Goal: Task Accomplishment & Management: Use online tool/utility

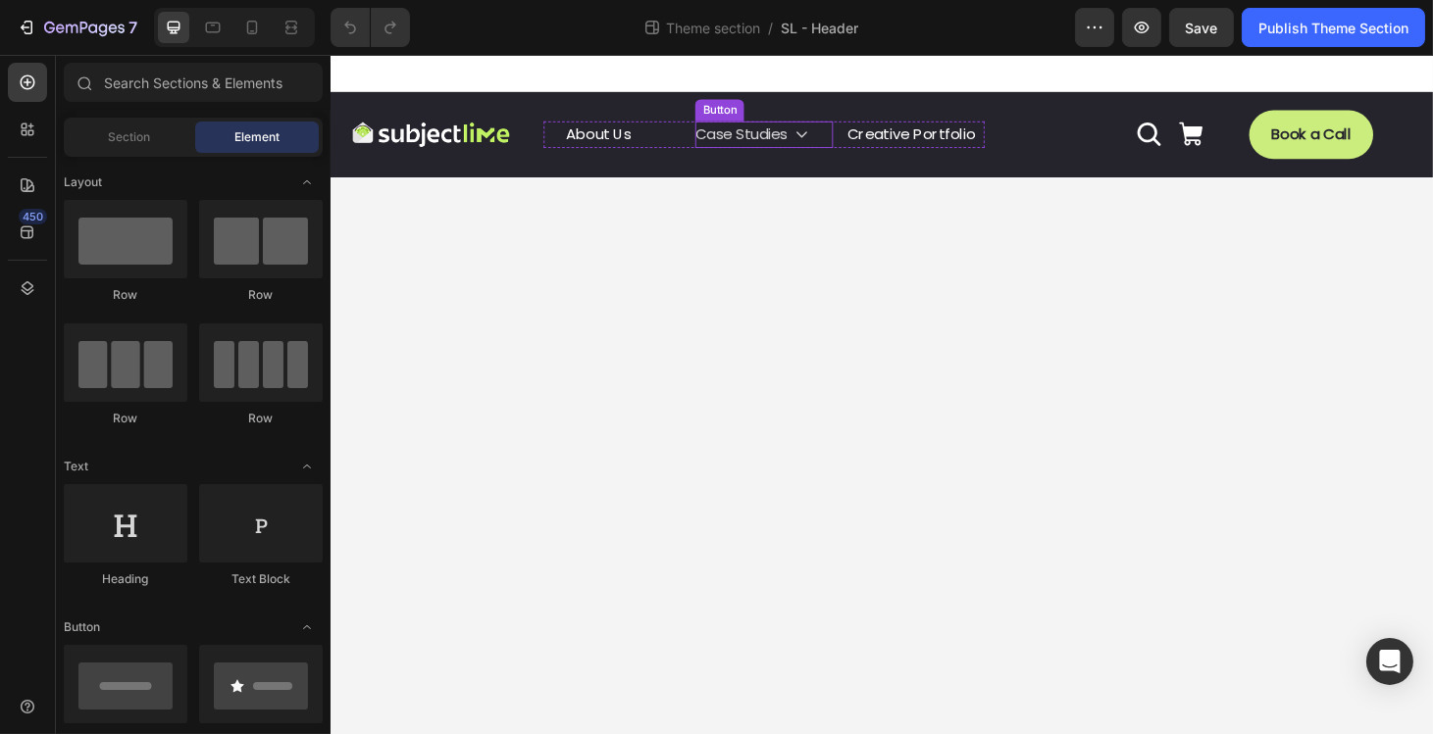
click at [834, 146] on icon "<p>Case Studies</p>" at bounding box center [833, 139] width 16 height 16
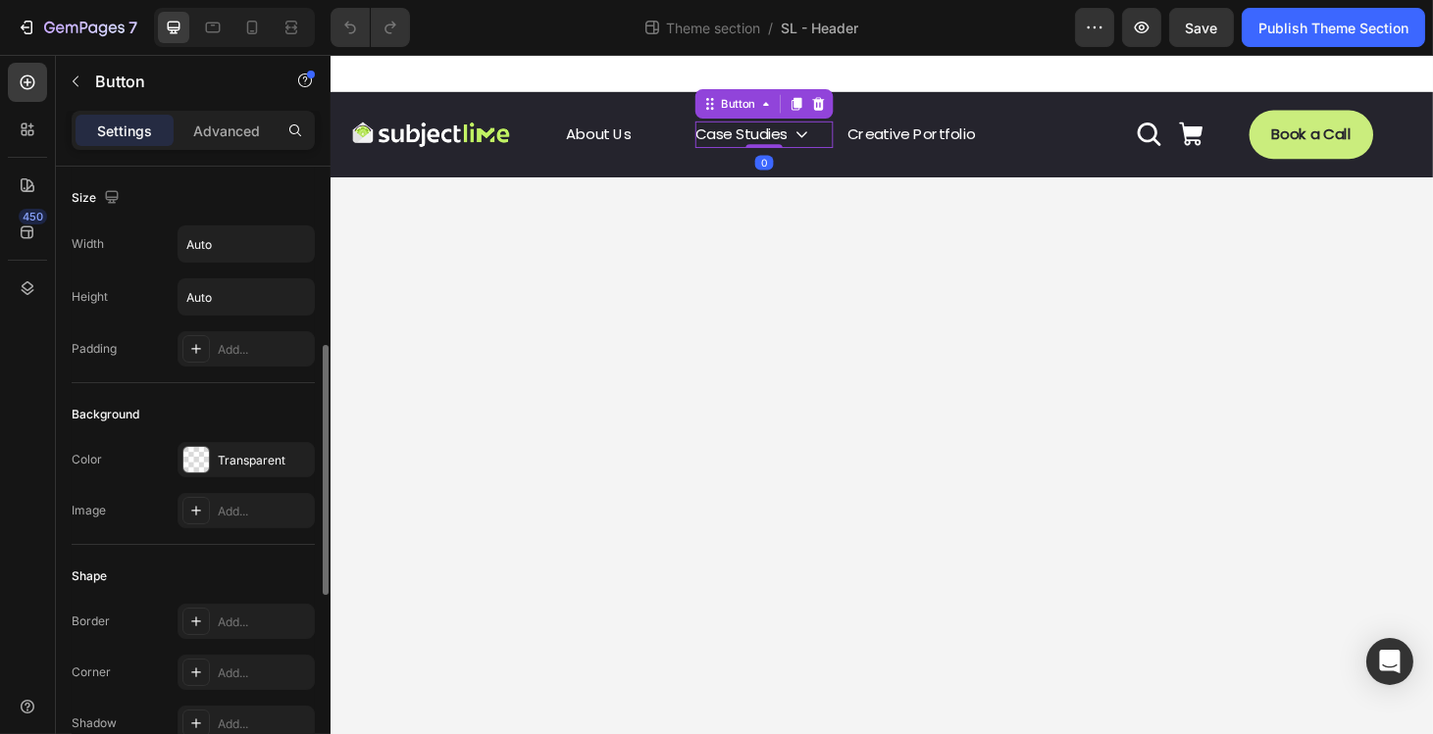
scroll to position [930, 0]
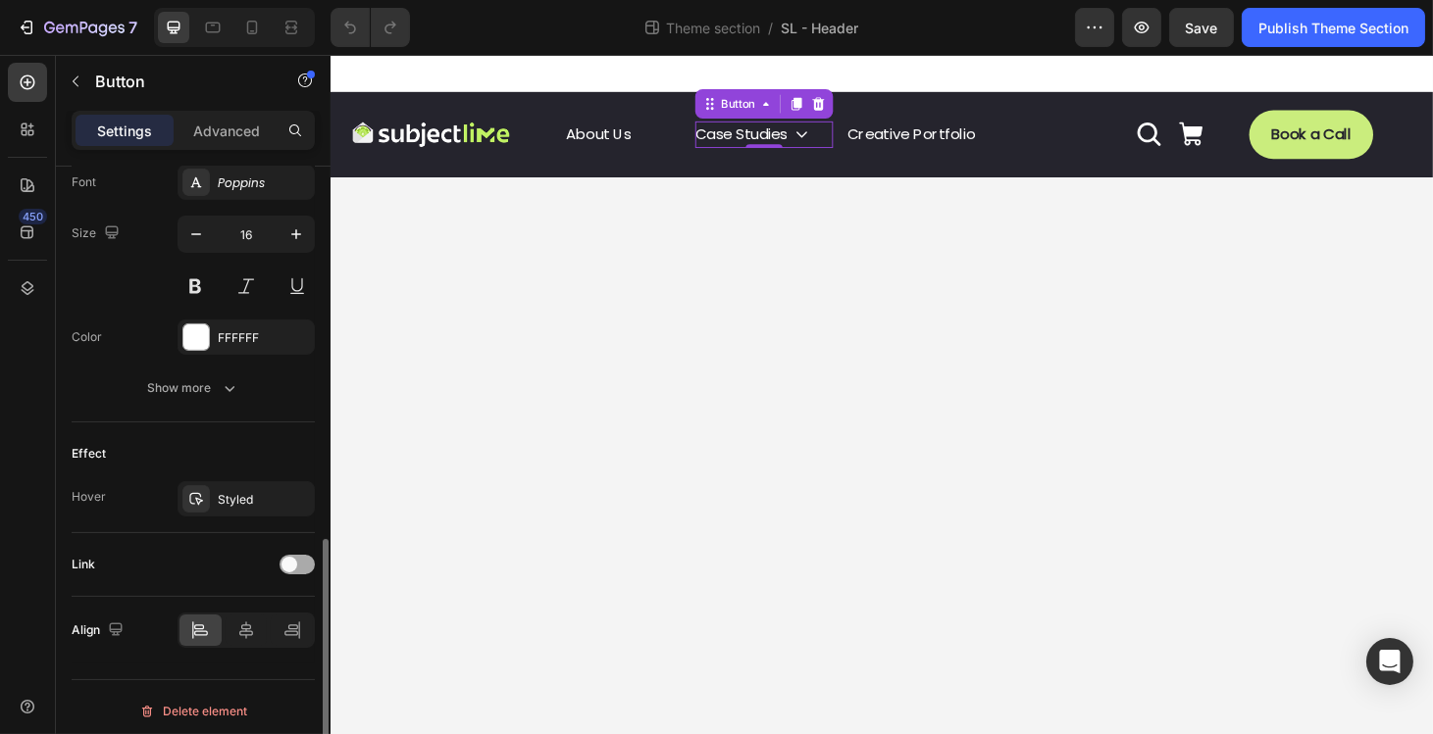
click at [294, 557] on span at bounding box center [289, 565] width 16 height 16
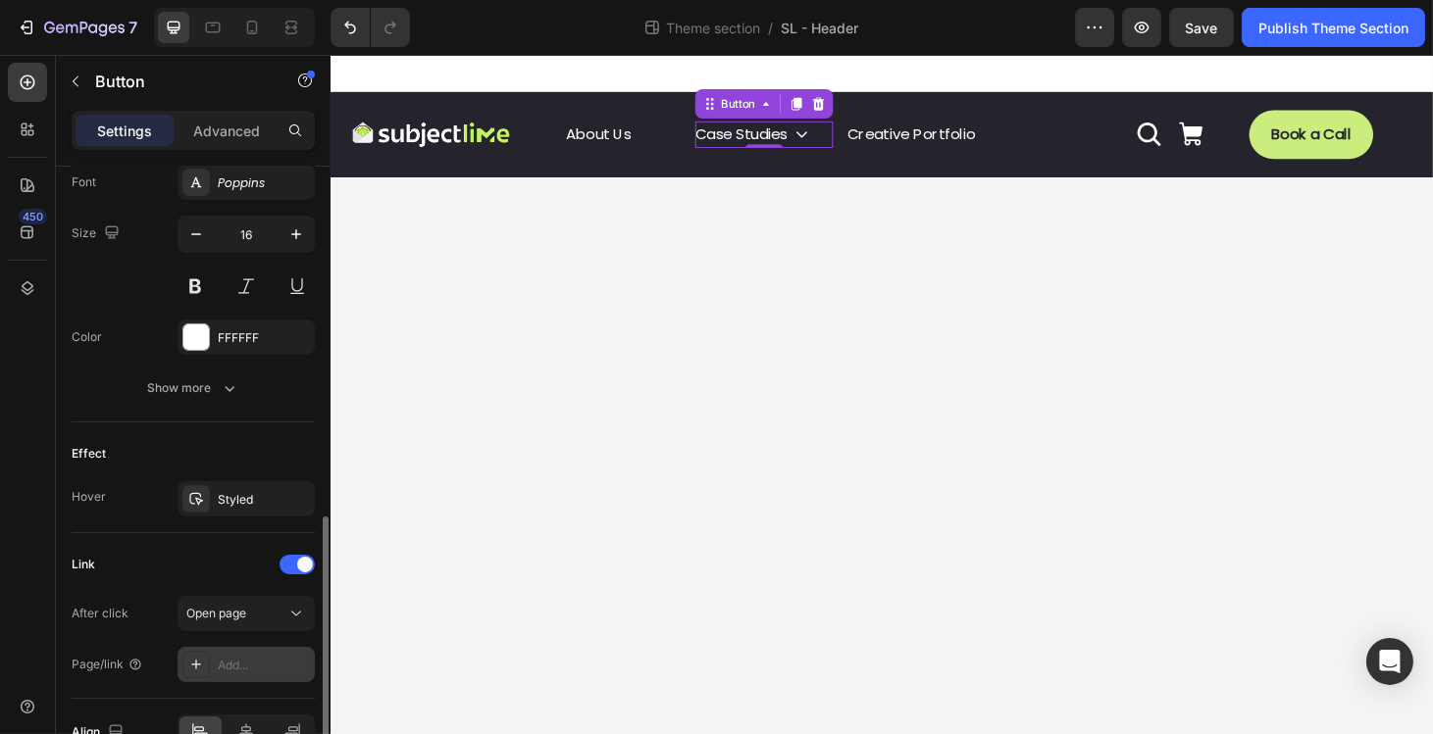
click at [242, 658] on div "Add..." at bounding box center [264, 666] width 92 height 18
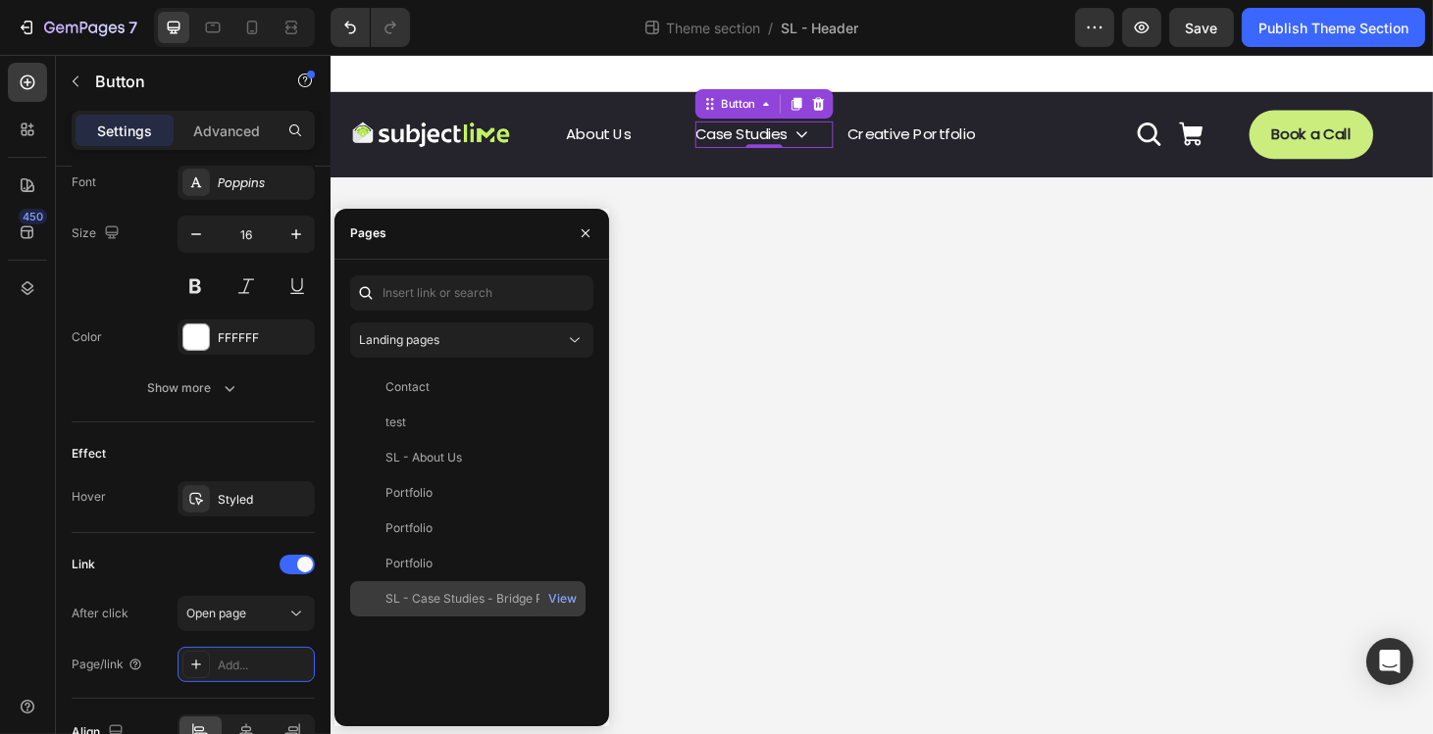
click at [425, 601] on div "SL - Case Studies - Bridge Page" at bounding box center [474, 599] width 178 height 18
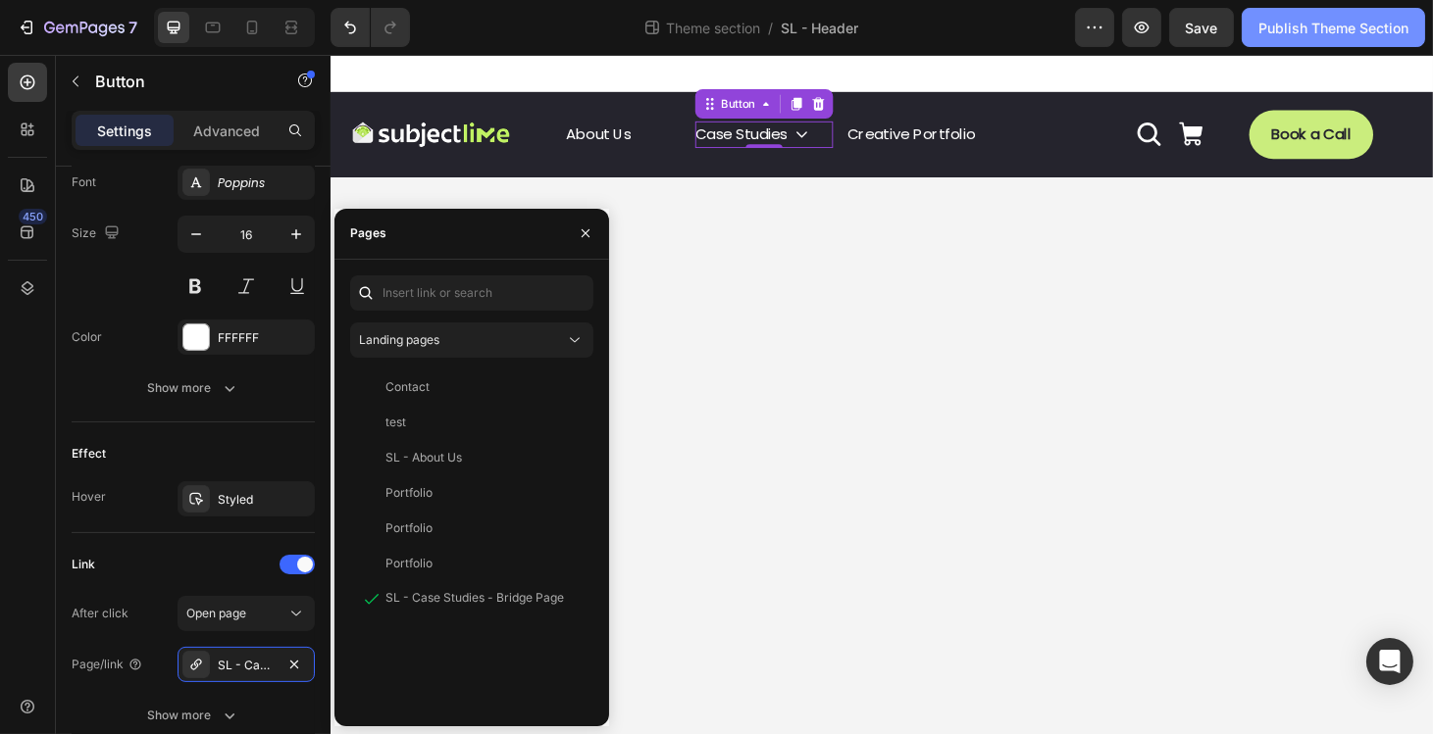
click at [1308, 41] on button "Publish Theme Section" at bounding box center [1332, 27] width 183 height 39
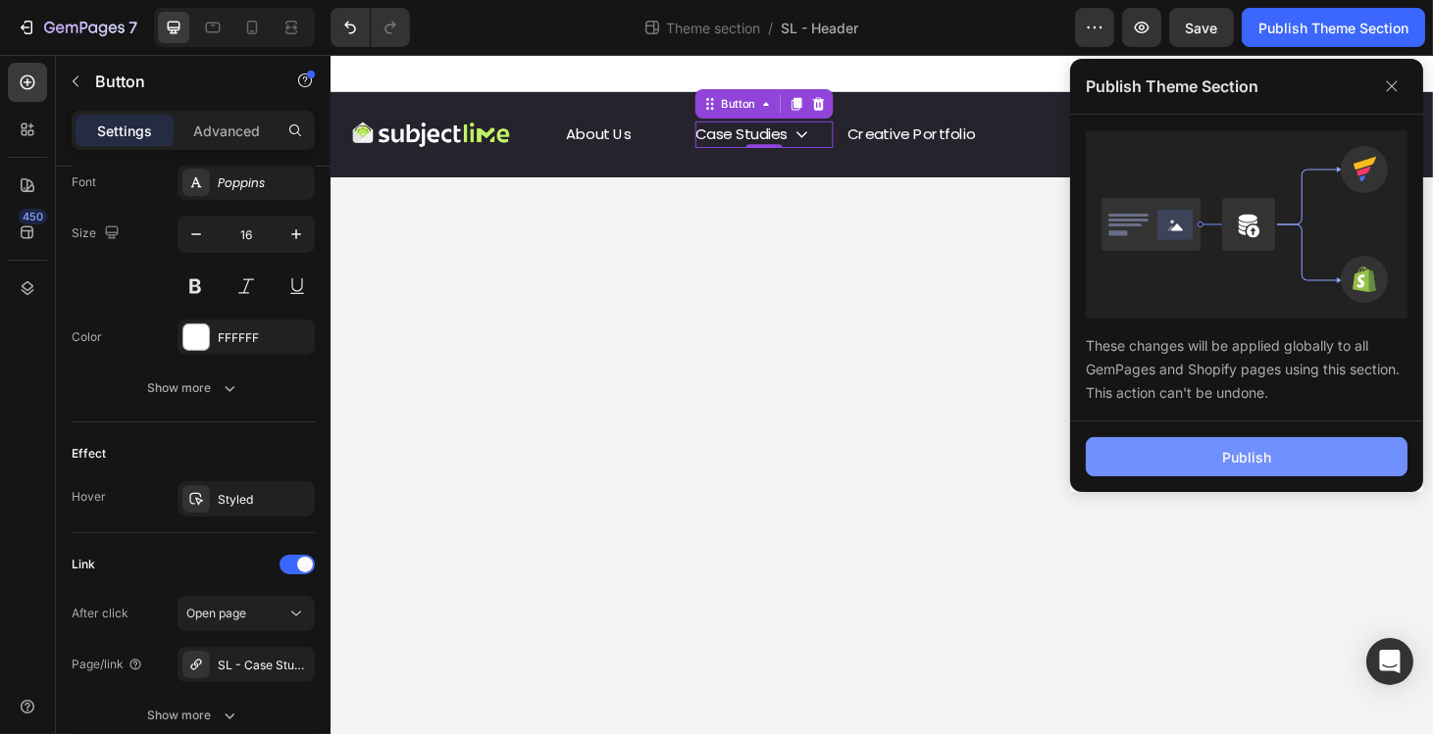
click at [1153, 445] on button "Publish" at bounding box center [1247, 456] width 322 height 39
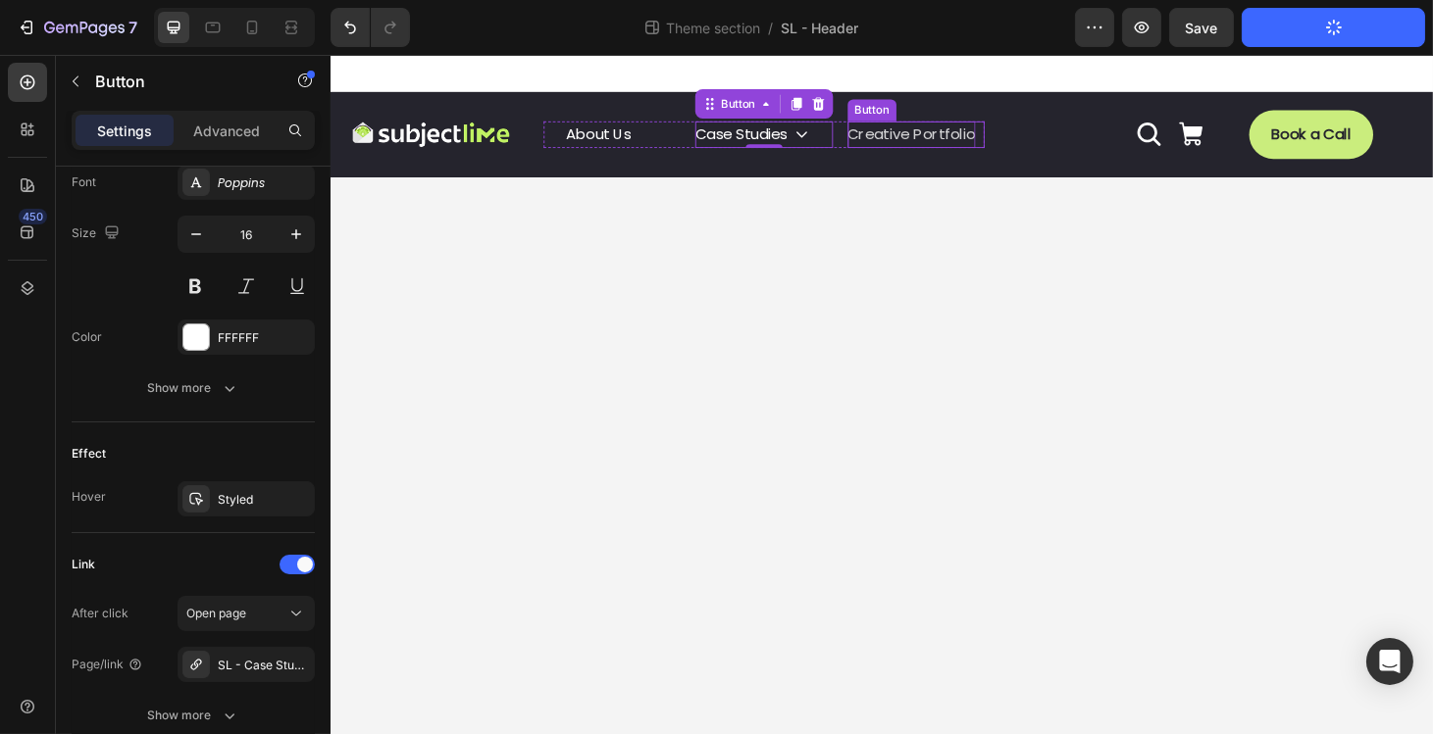
click at [983, 135] on p "Creative Portfolio" at bounding box center [950, 140] width 136 height 28
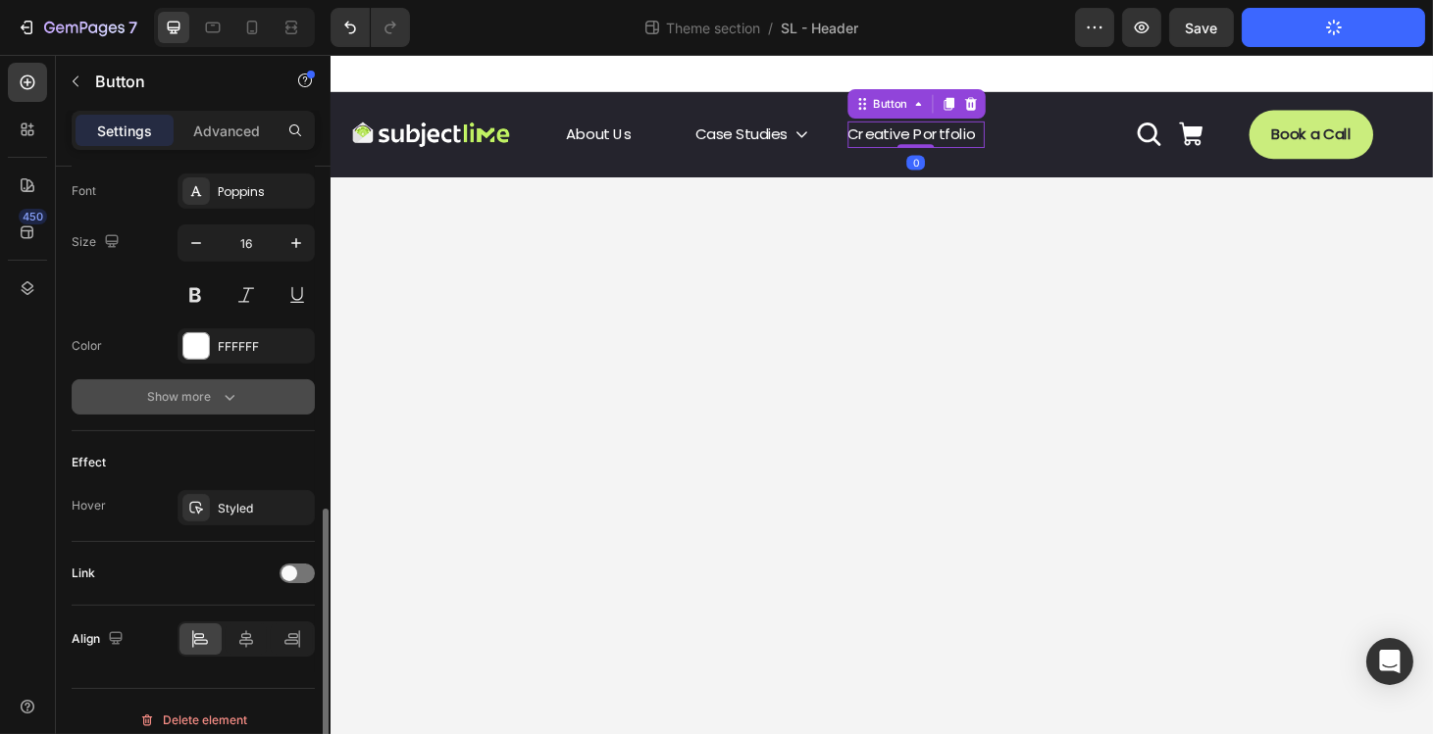
scroll to position [777, 0]
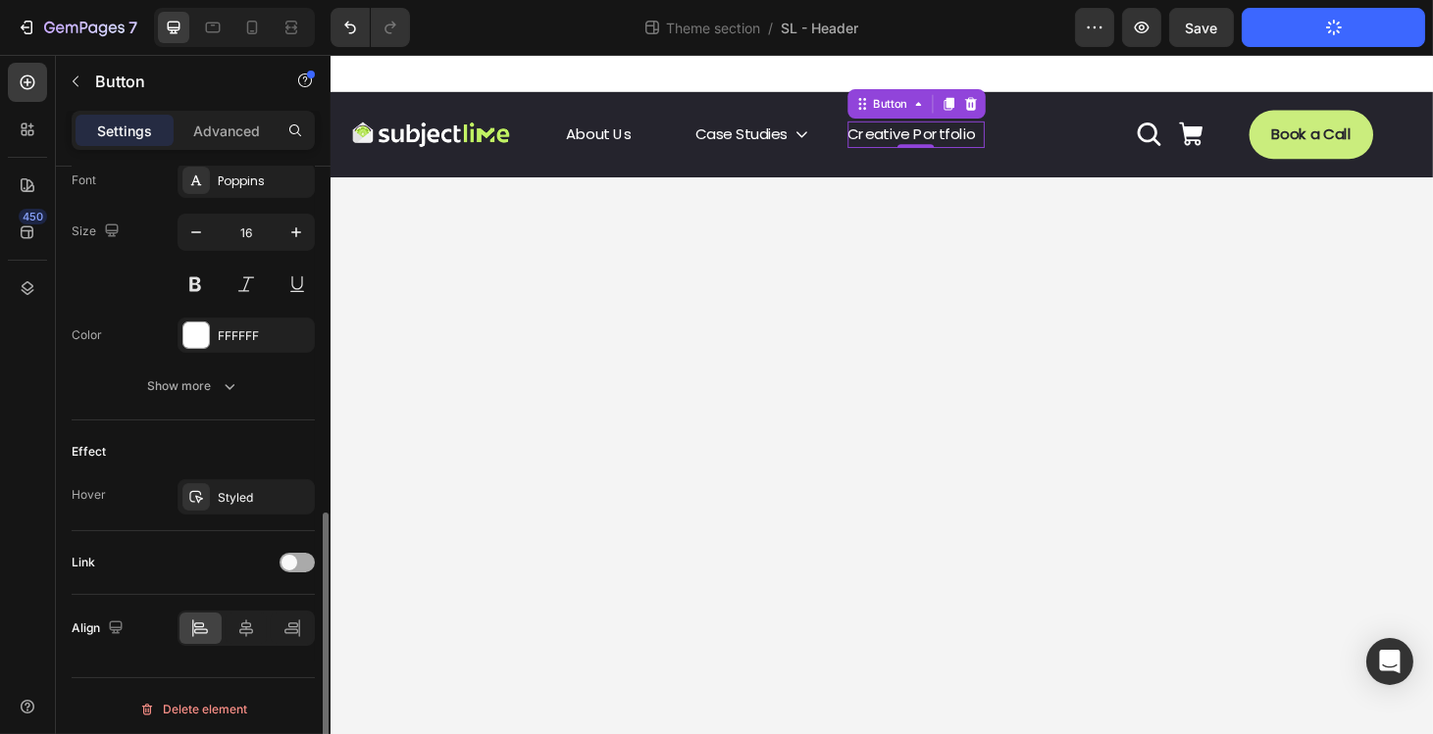
click at [296, 556] on span at bounding box center [289, 563] width 16 height 16
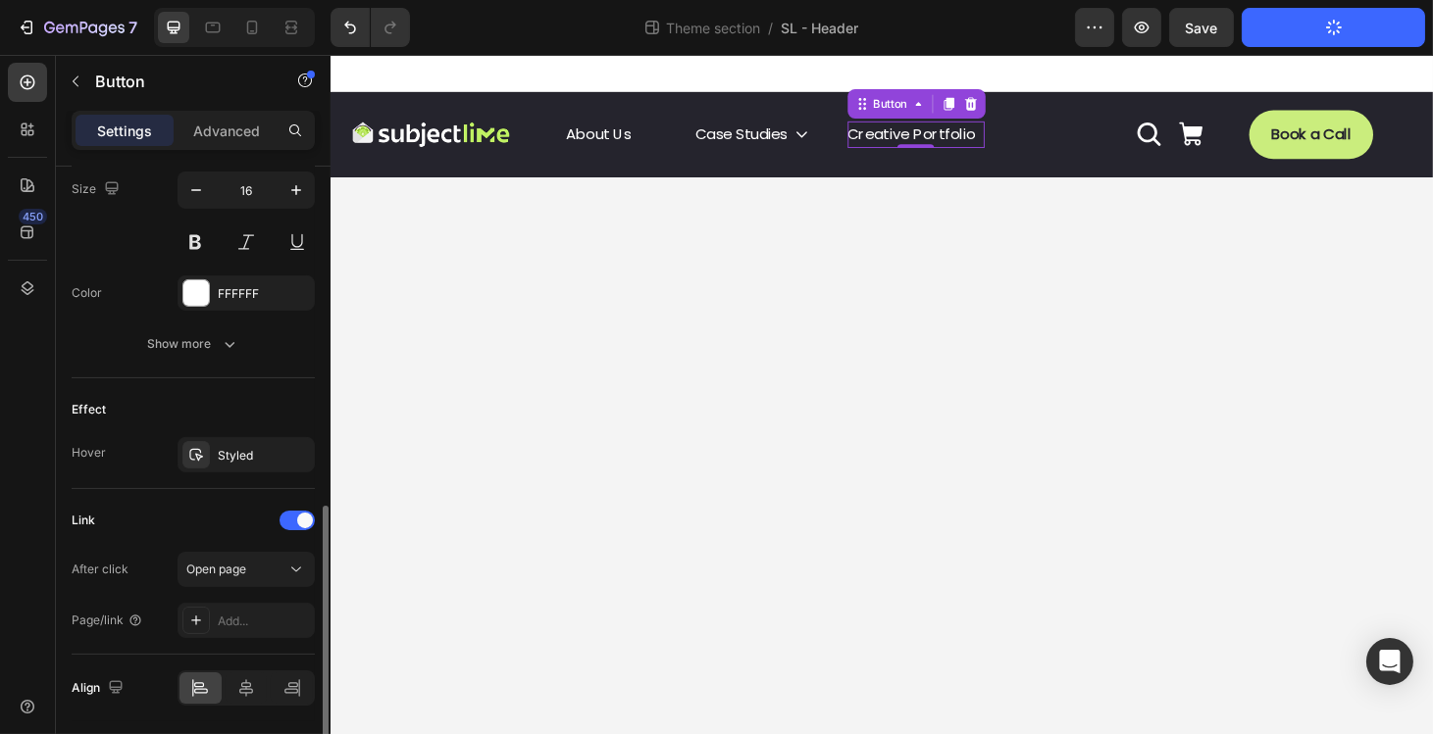
scroll to position [840, 0]
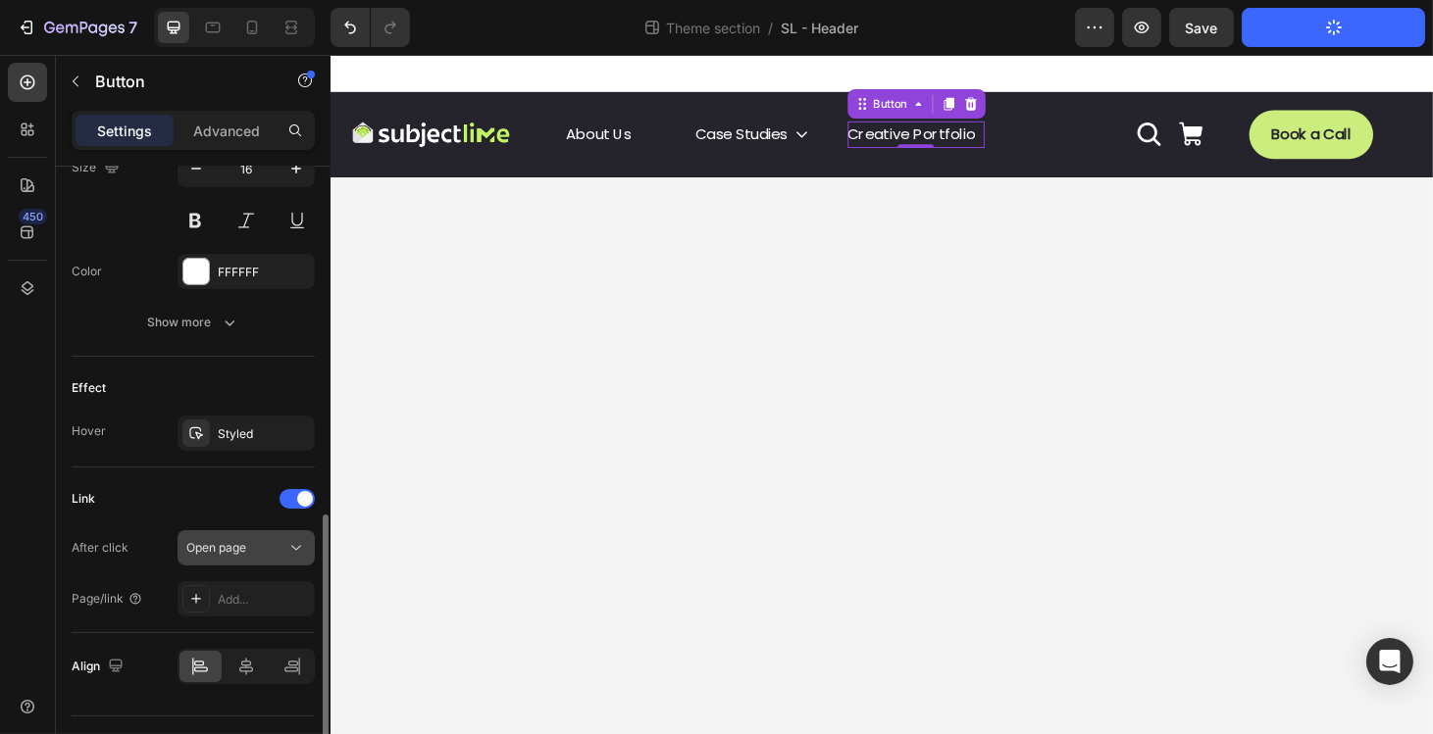
click at [236, 542] on span "Open page" at bounding box center [216, 547] width 60 height 15
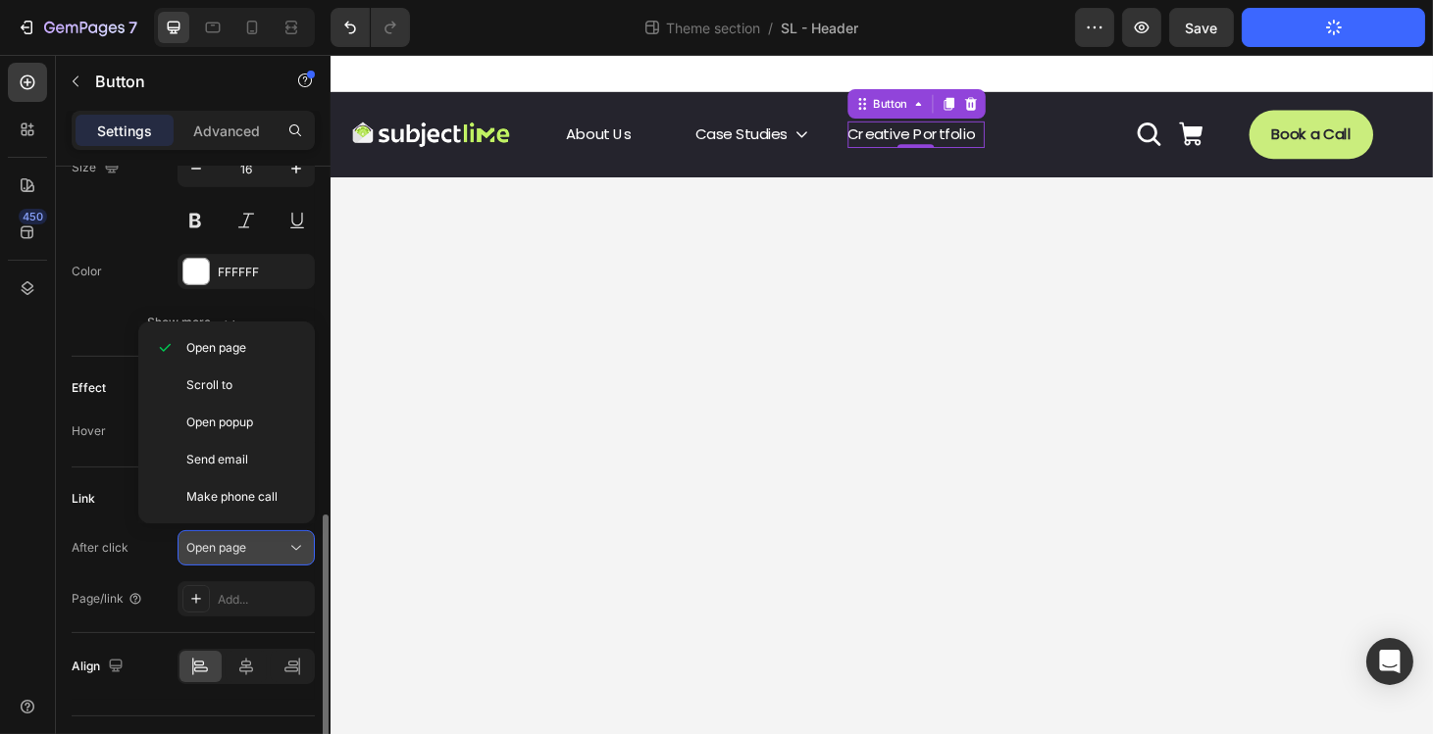
click at [236, 542] on span "Open page" at bounding box center [216, 547] width 60 height 15
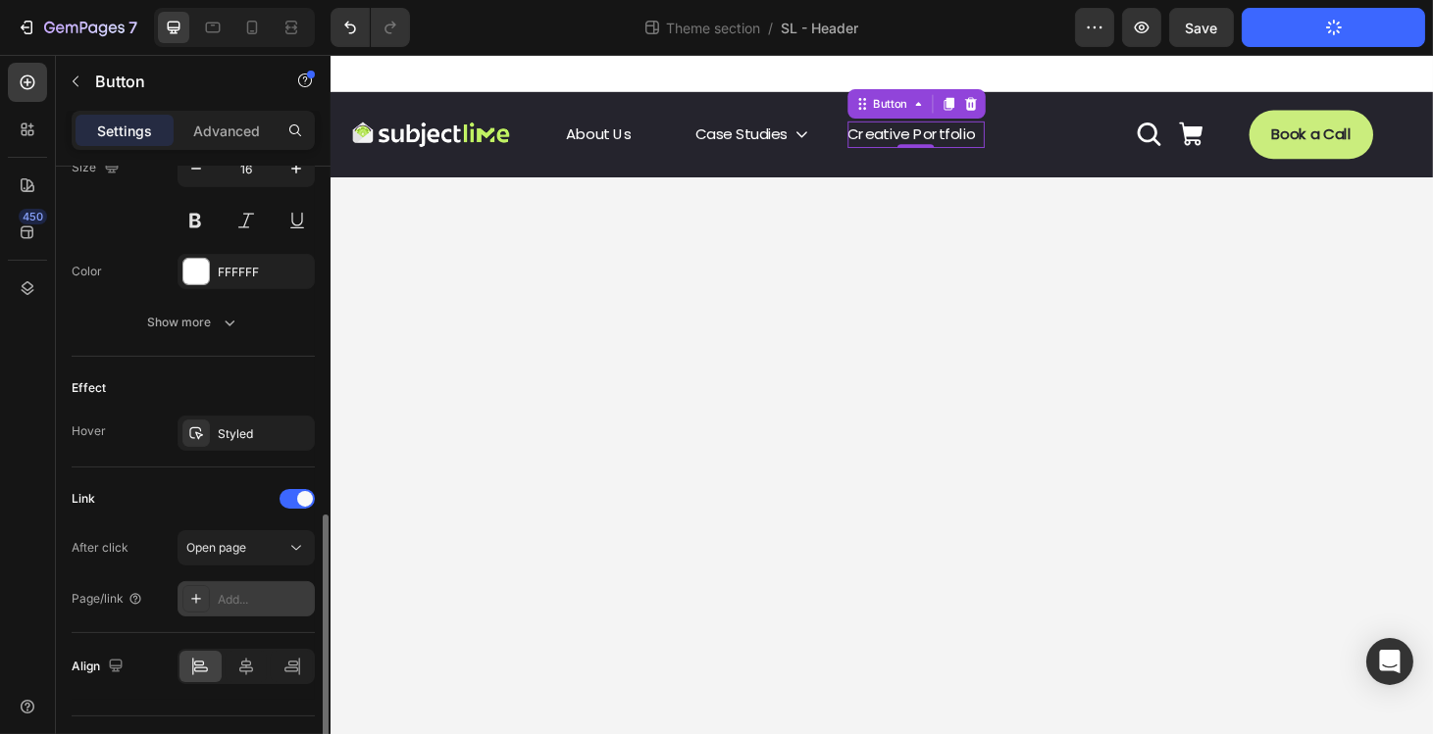
click at [229, 591] on div "Add..." at bounding box center [264, 600] width 92 height 18
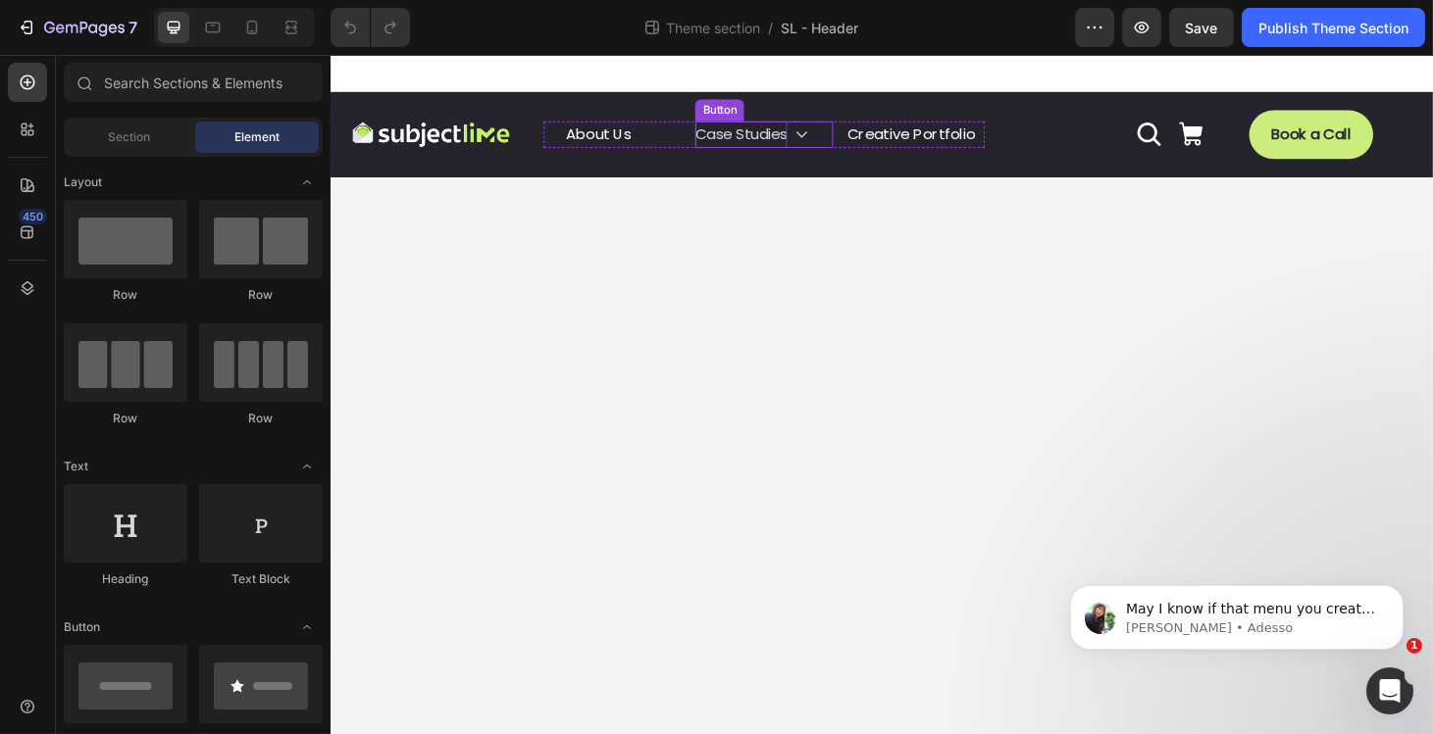
click at [753, 140] on p "Case Studies" at bounding box center [768, 140] width 98 height 28
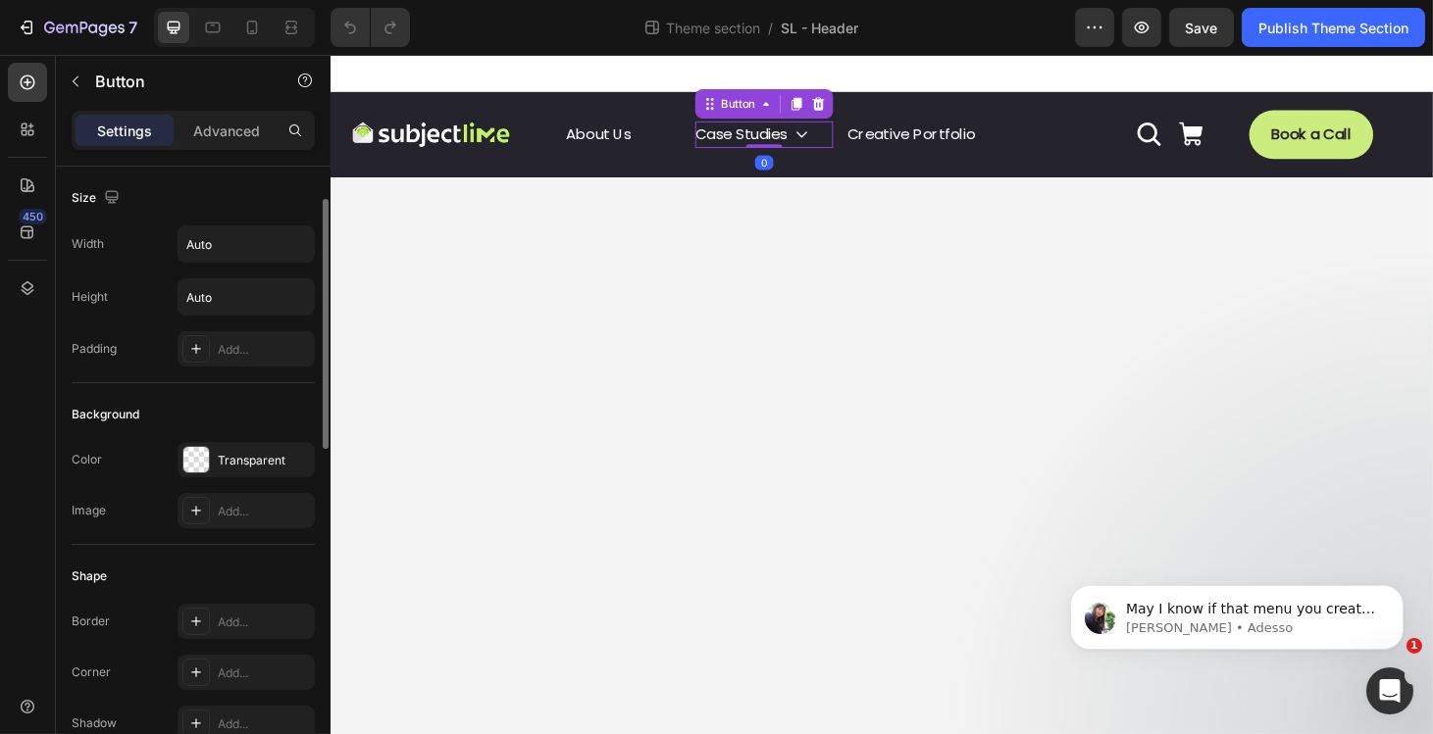
scroll to position [930, 0]
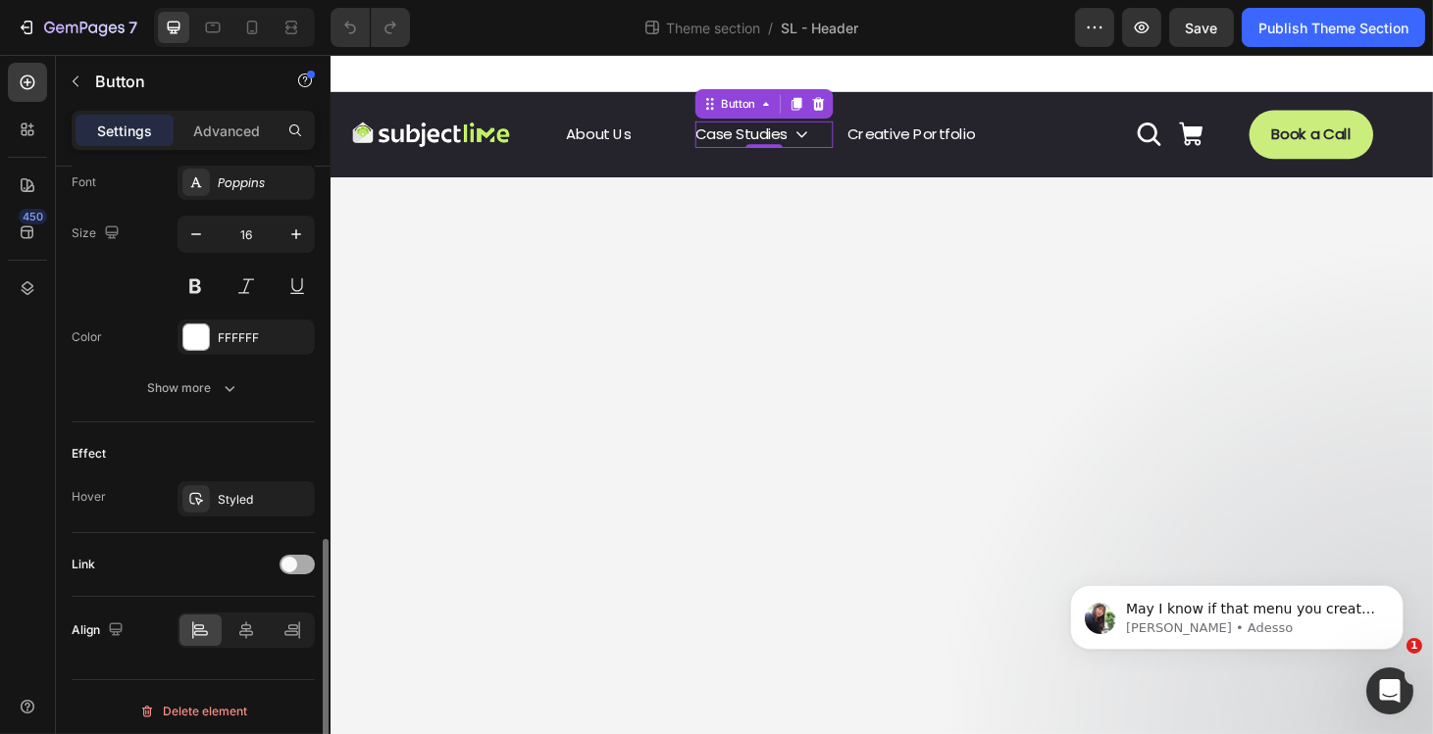
click at [293, 557] on span at bounding box center [289, 565] width 16 height 16
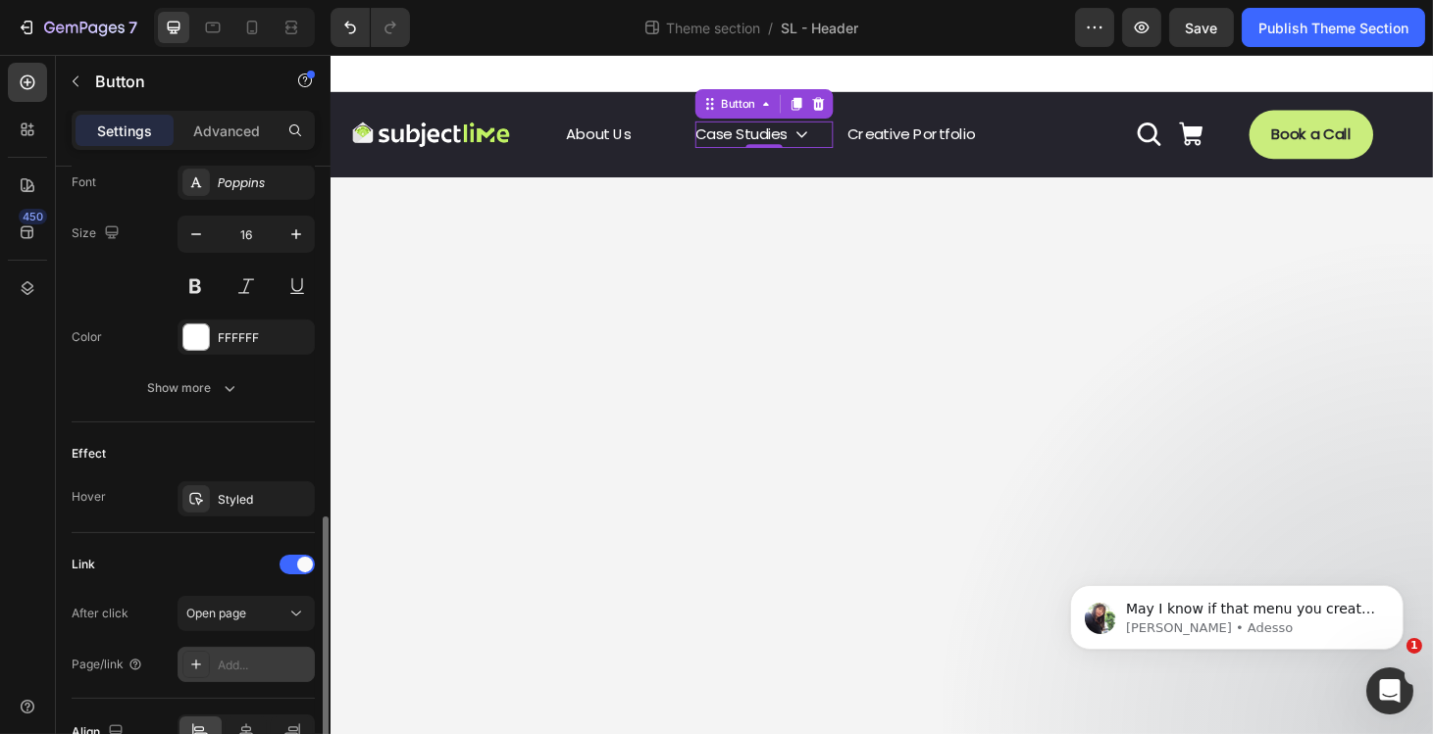
click at [222, 647] on div "Add..." at bounding box center [245, 664] width 137 height 35
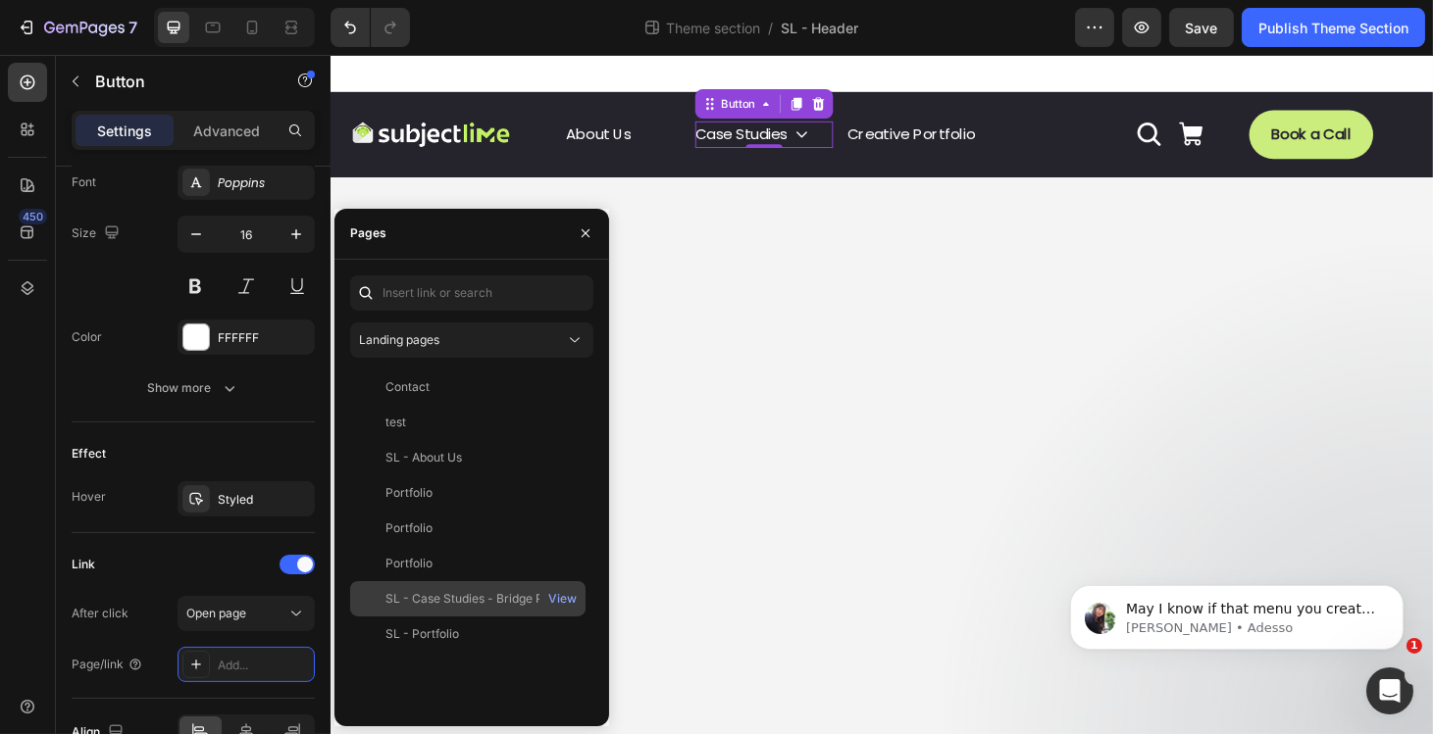
click at [440, 596] on div "SL - Case Studies - Bridge Page" at bounding box center [474, 599] width 178 height 18
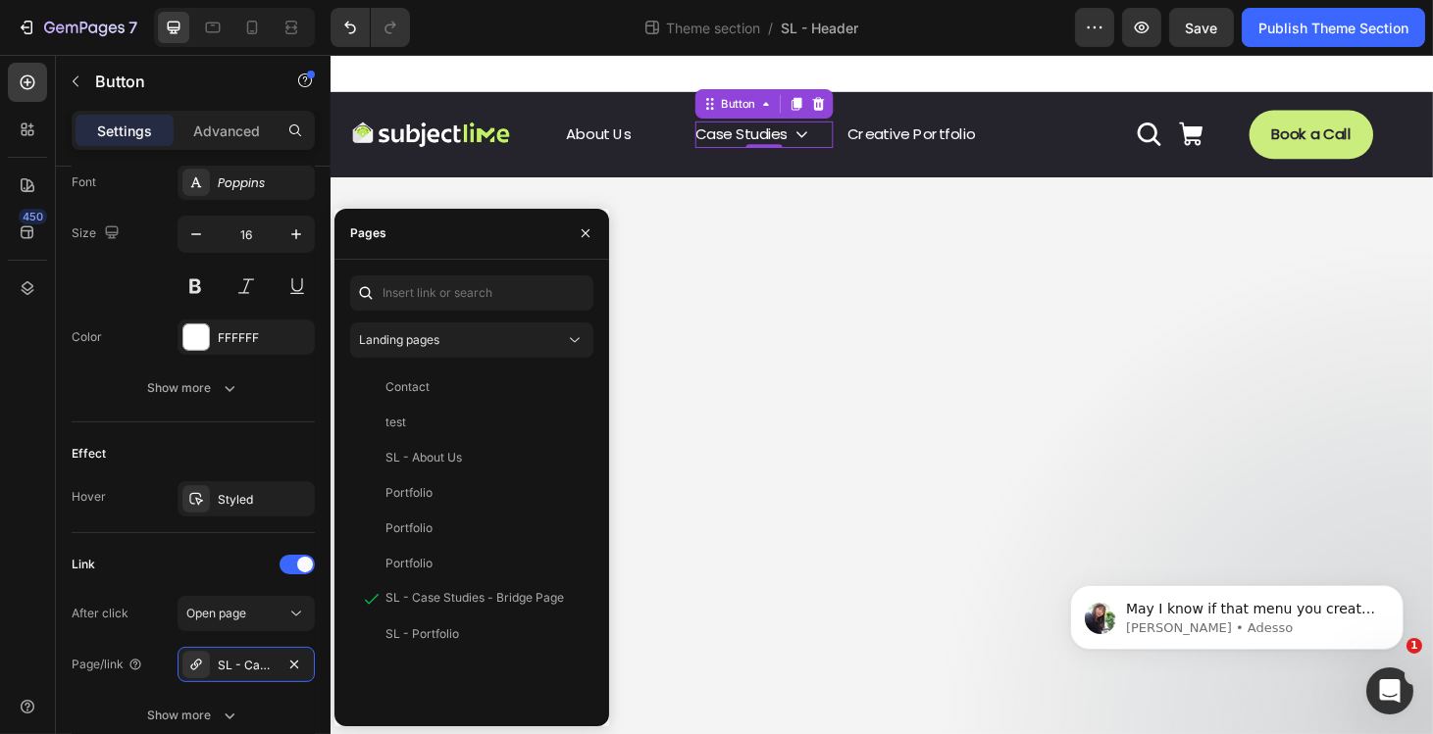
click at [786, 374] on body "Image About Us Button Case Studies Button 0 Creative Portfolio Button Row Icon …" at bounding box center [917, 418] width 1177 height 726
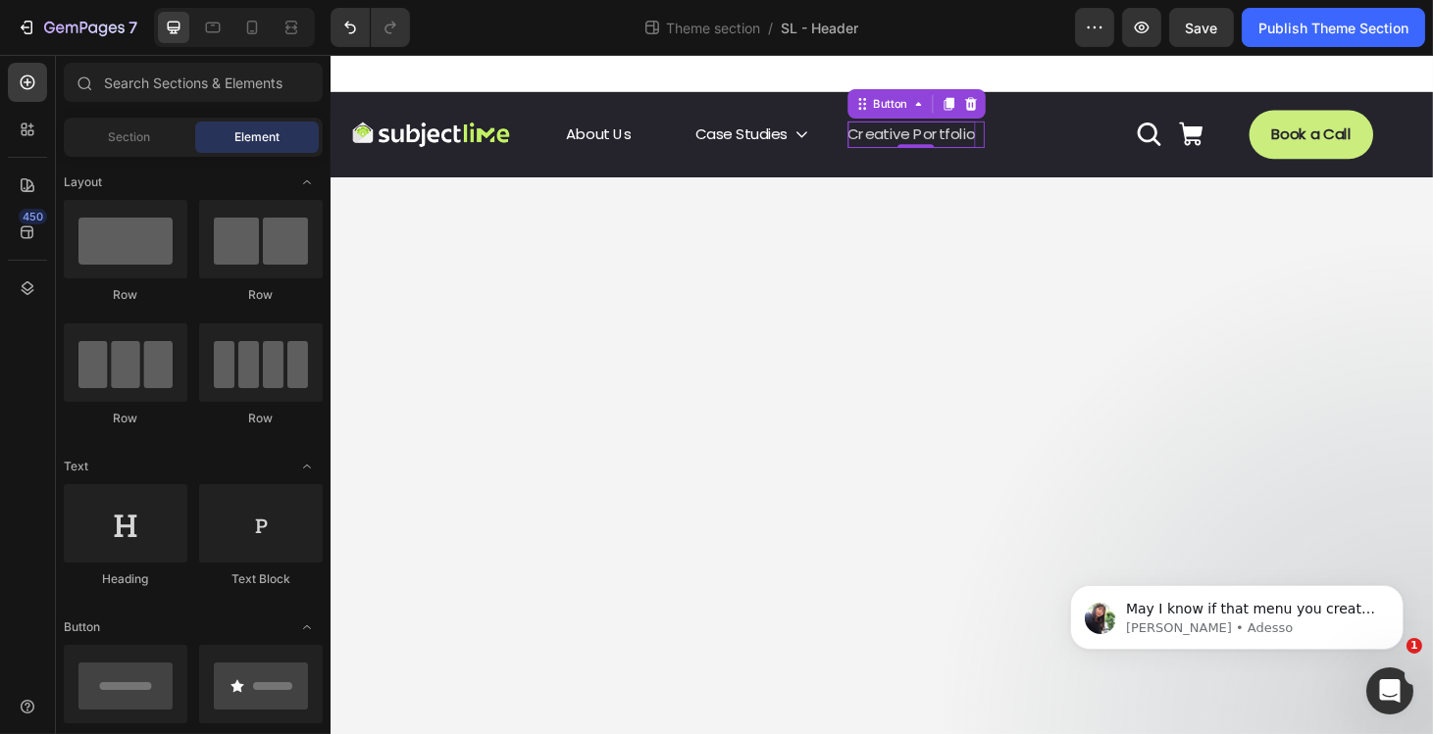
click at [965, 143] on p "Creative Portfolio" at bounding box center [950, 140] width 136 height 28
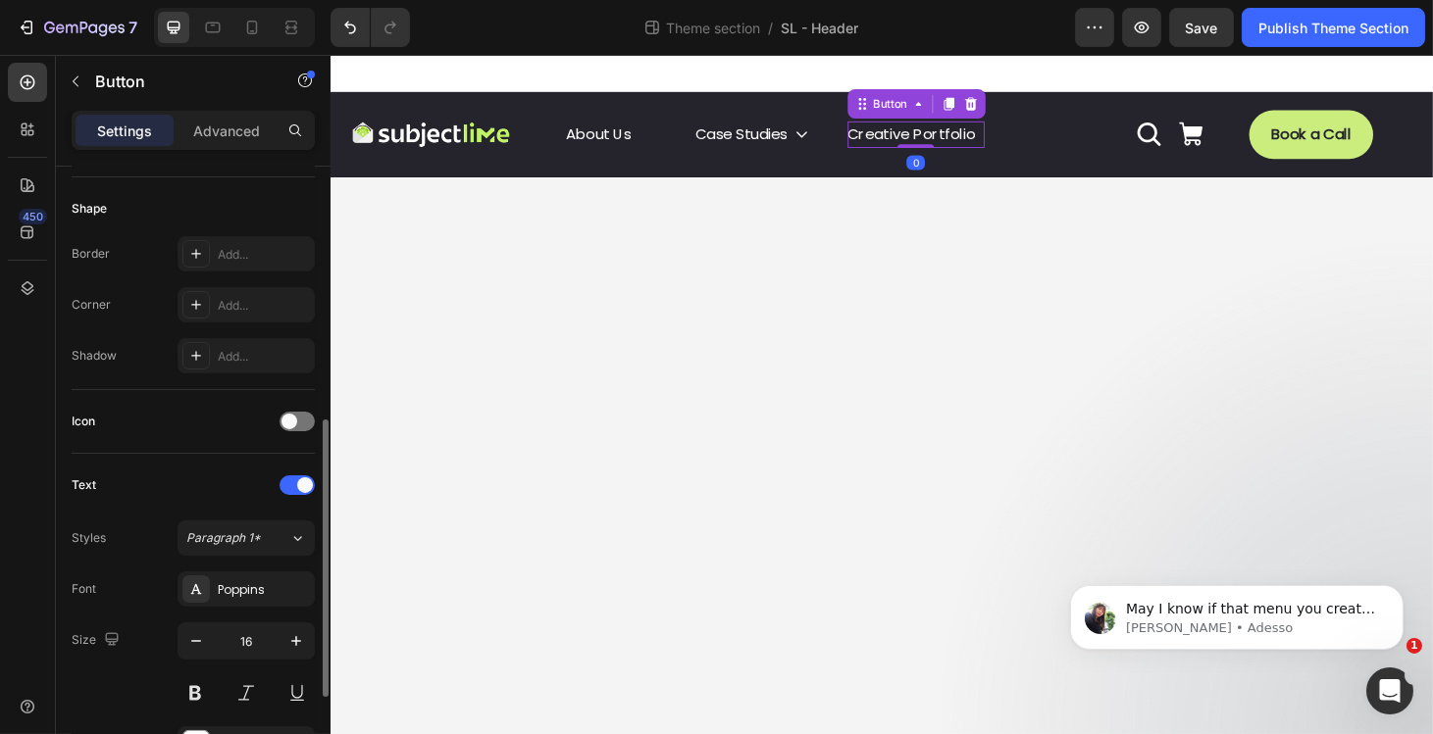
scroll to position [777, 0]
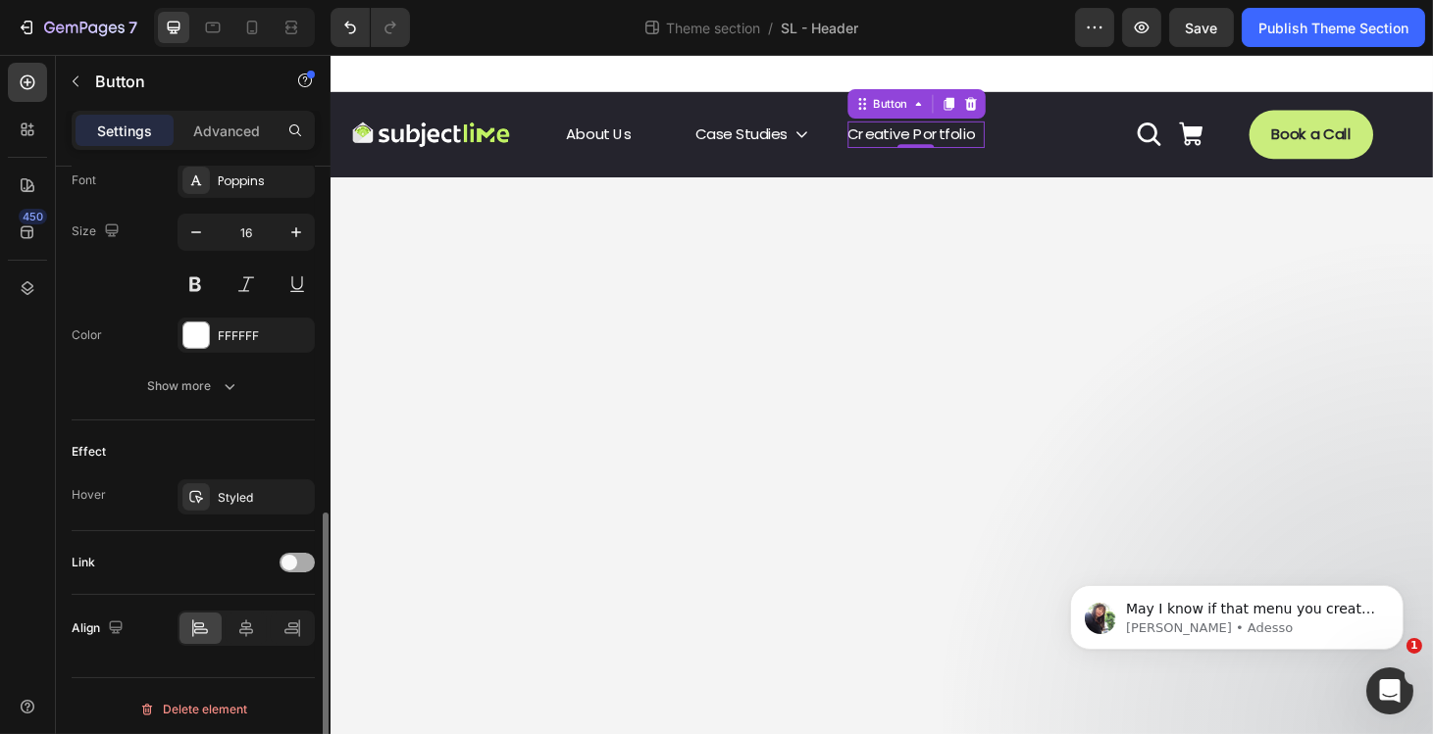
click at [301, 562] on div at bounding box center [296, 563] width 35 height 20
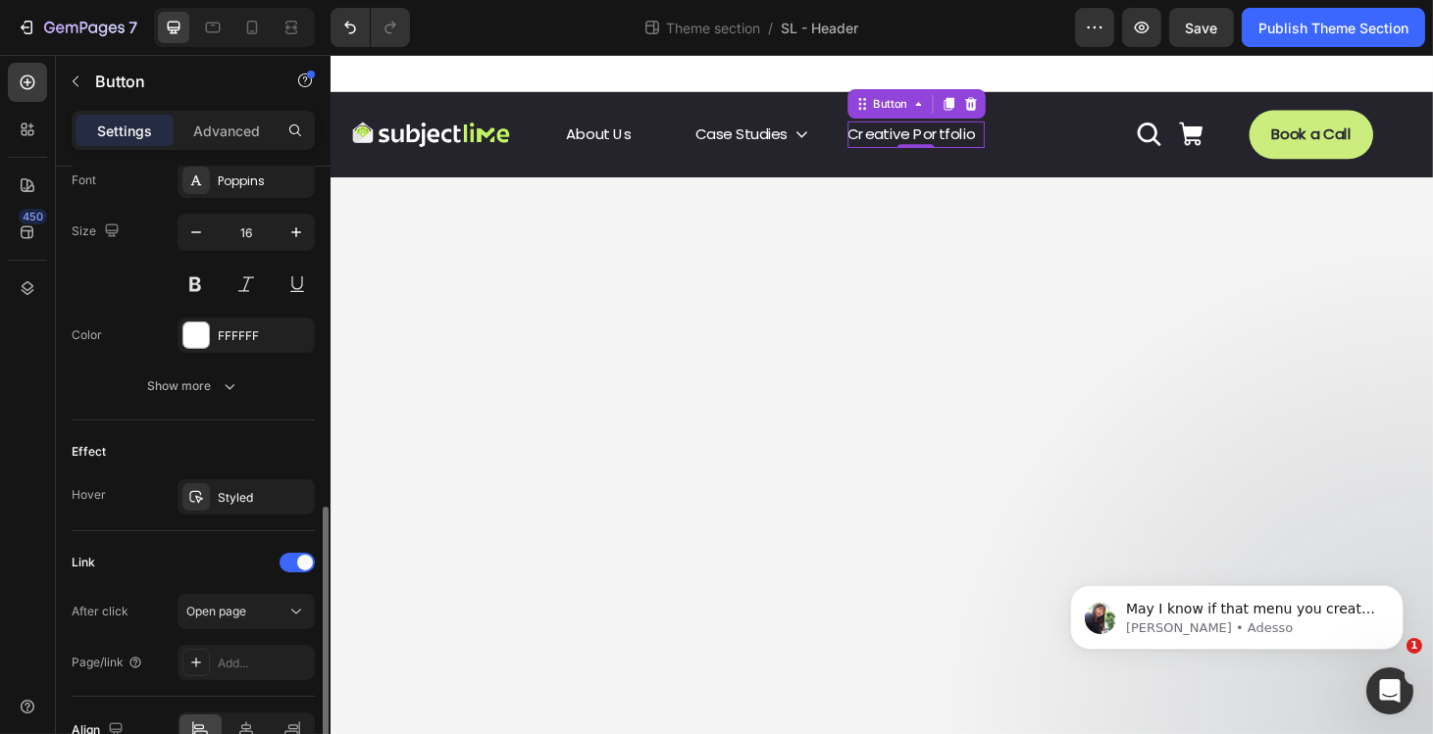
scroll to position [837, 0]
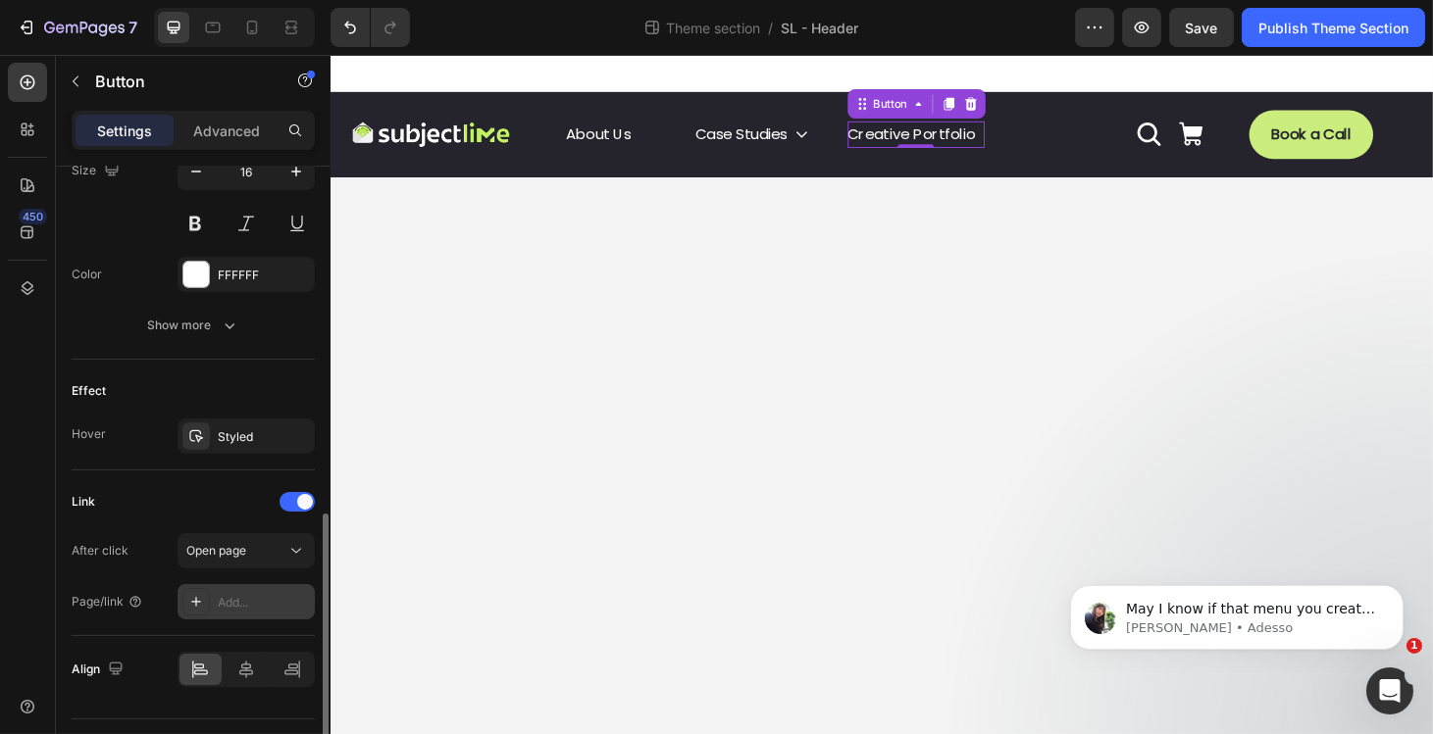
click at [241, 600] on div "Add..." at bounding box center [264, 603] width 92 height 18
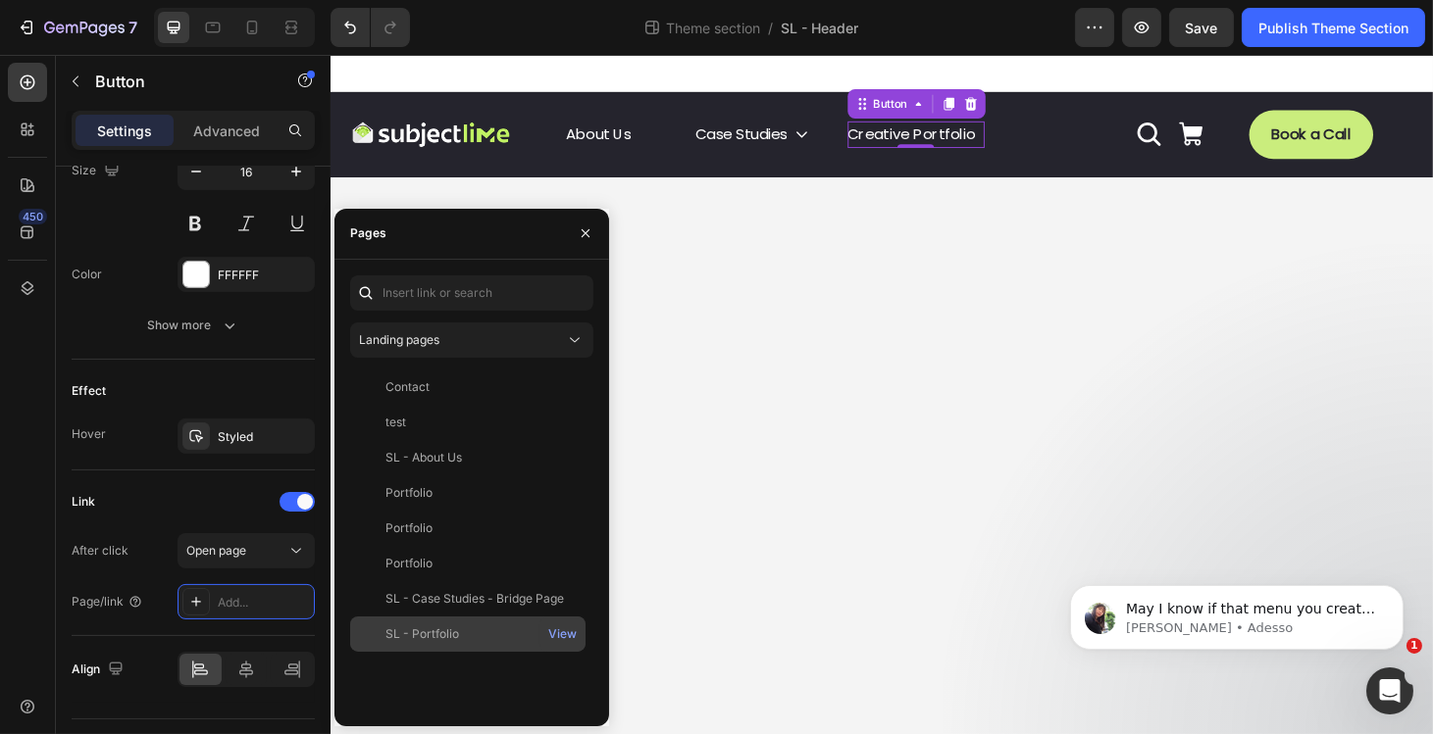
click at [473, 634] on div "SL - Portfolio" at bounding box center [468, 635] width 220 height 18
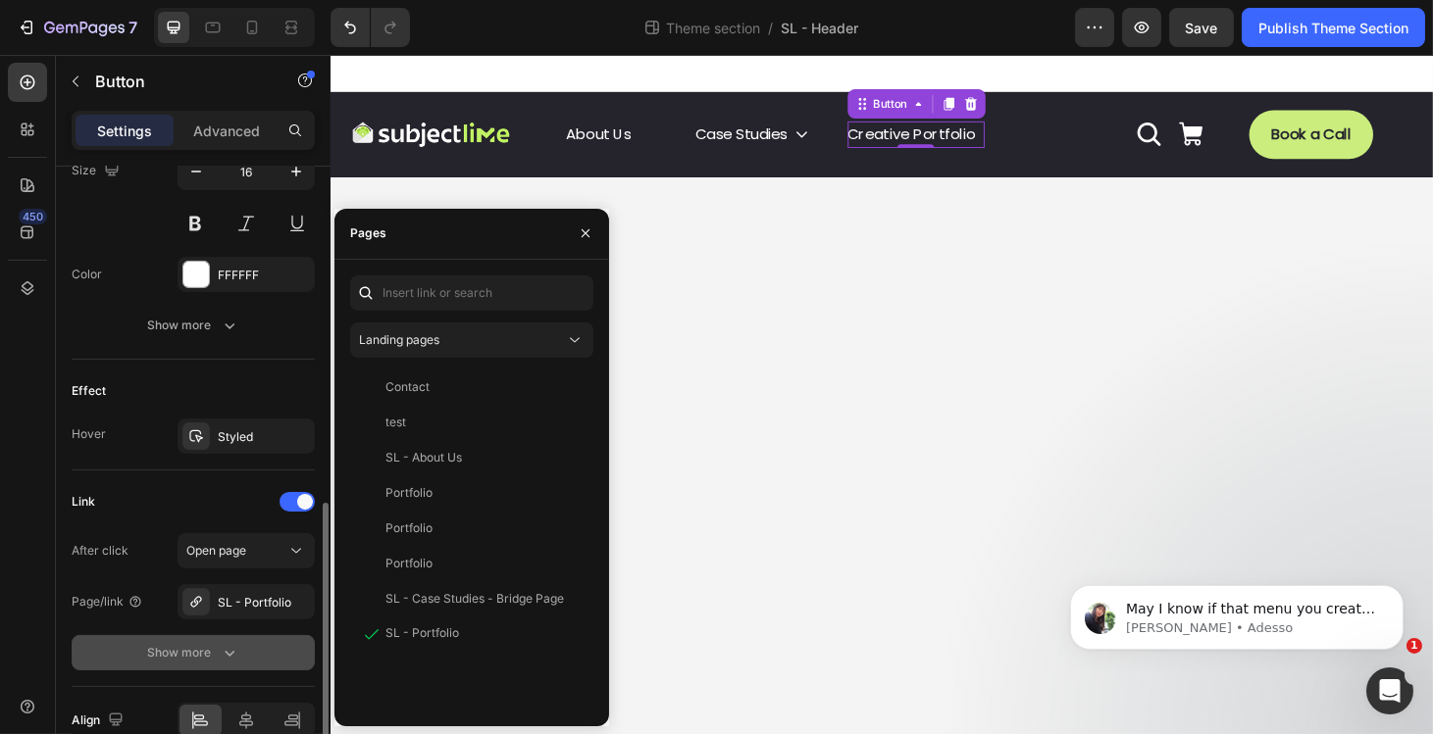
click at [199, 643] on div "Show more" at bounding box center [193, 653] width 91 height 20
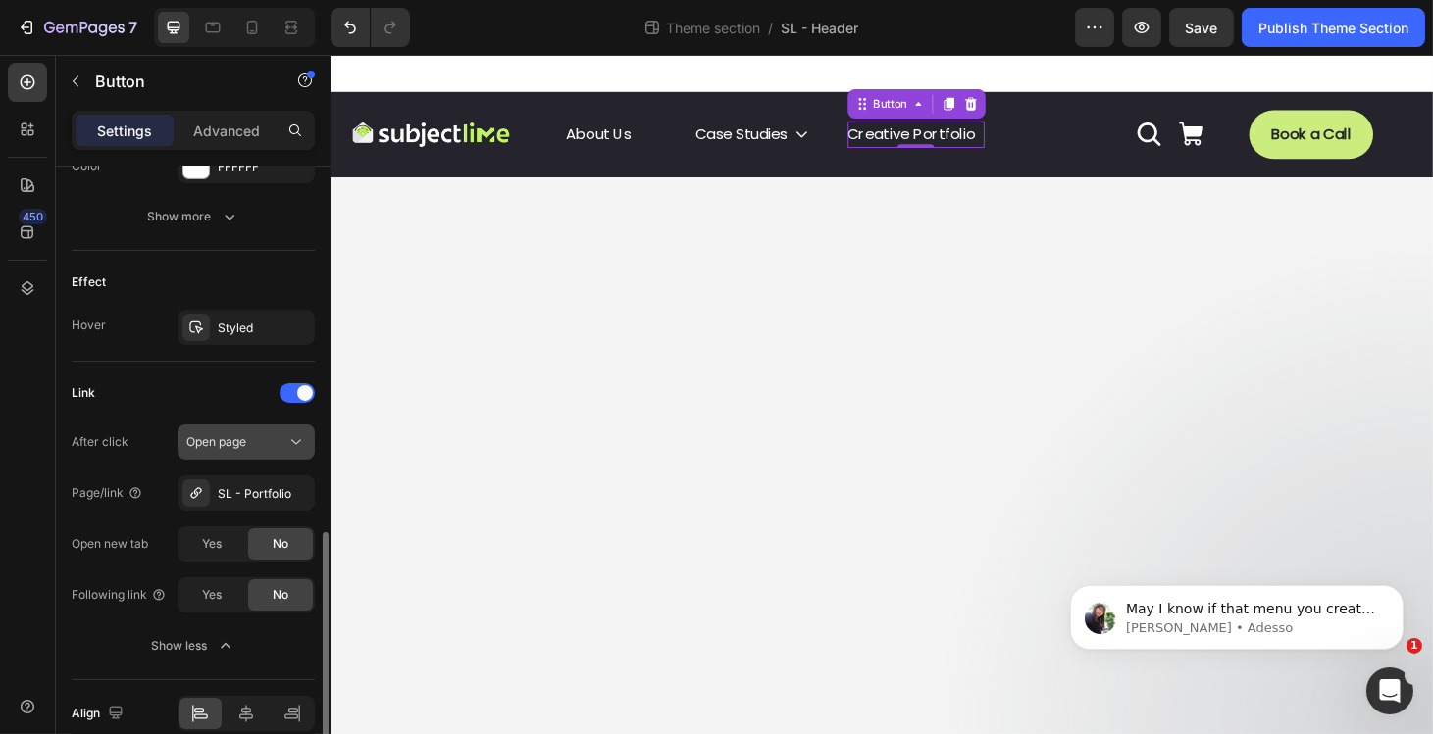
scroll to position [955, 0]
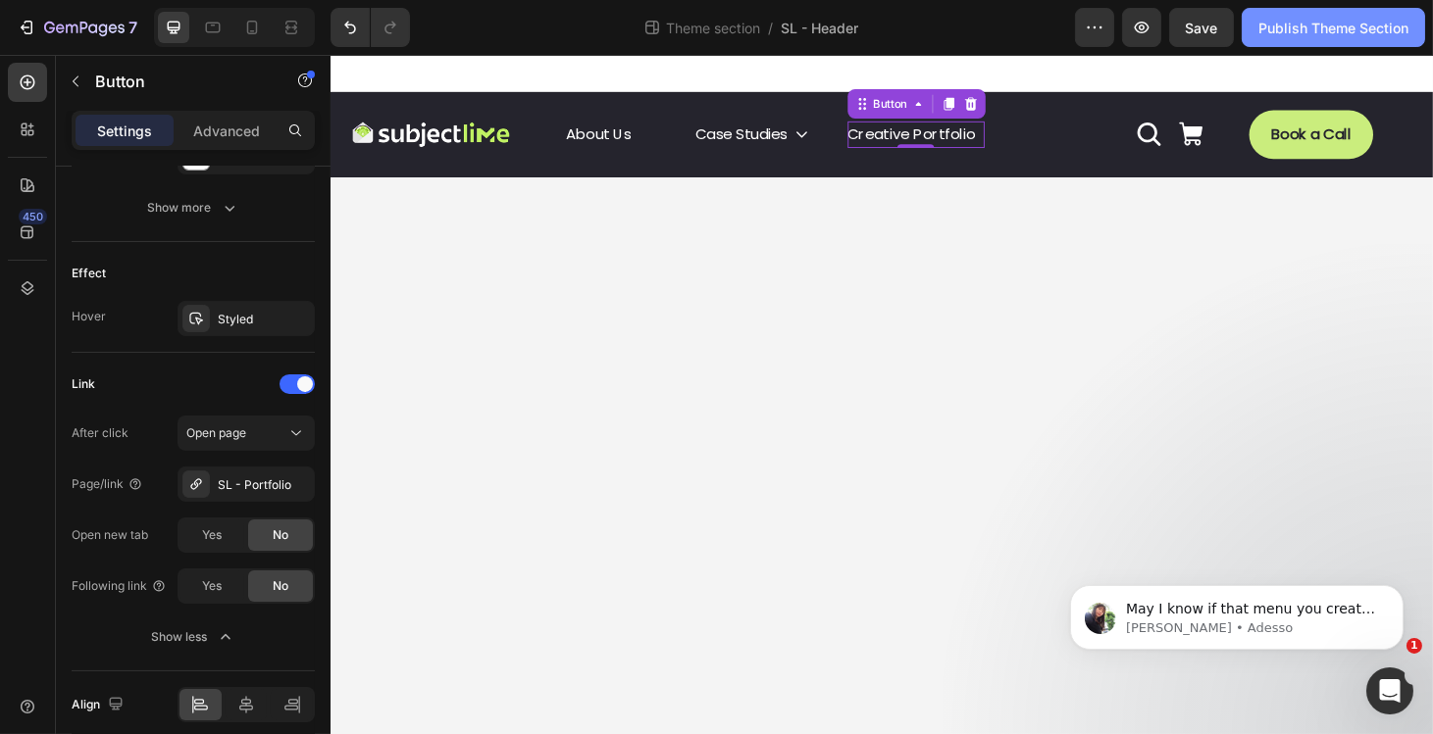
click at [1318, 19] on div "Publish Theme Section" at bounding box center [1333, 28] width 150 height 21
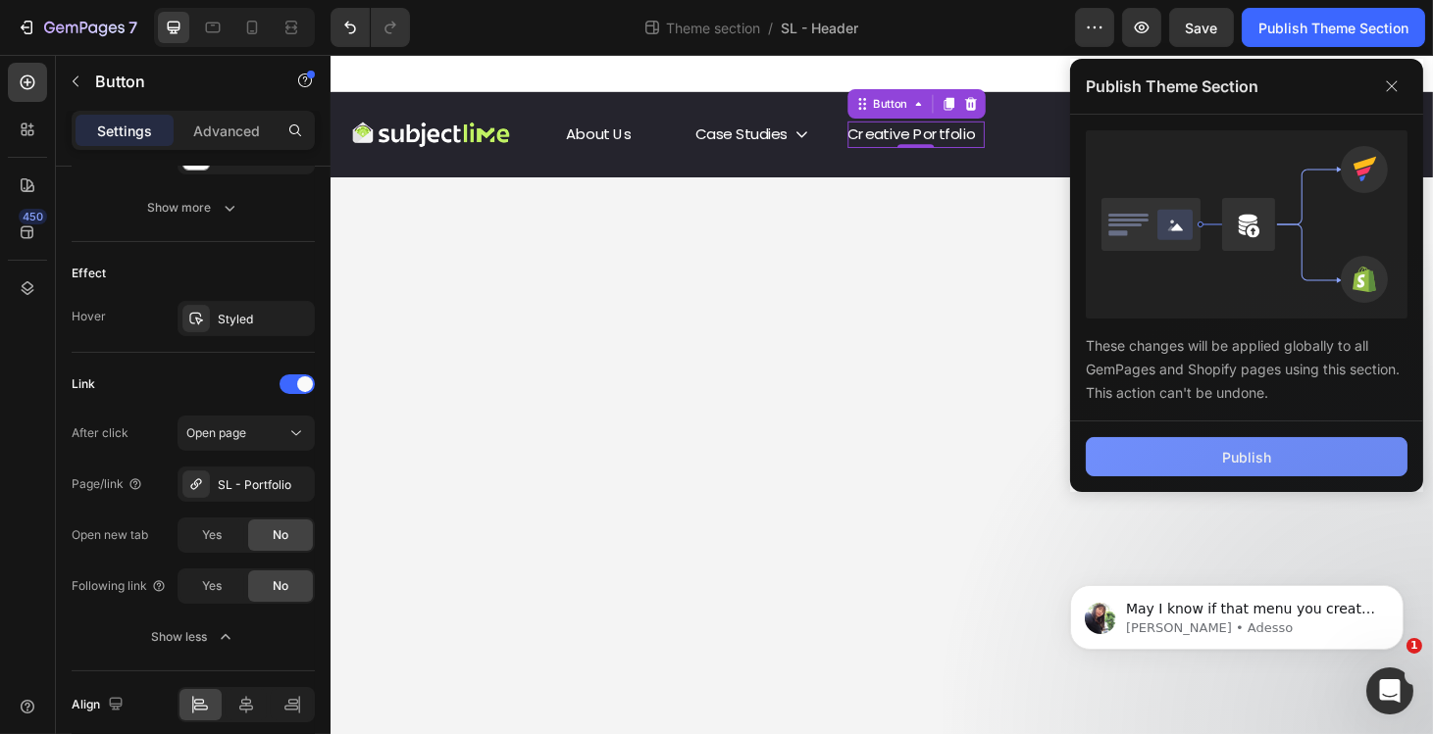
click at [1131, 448] on button "Publish" at bounding box center [1247, 456] width 322 height 39
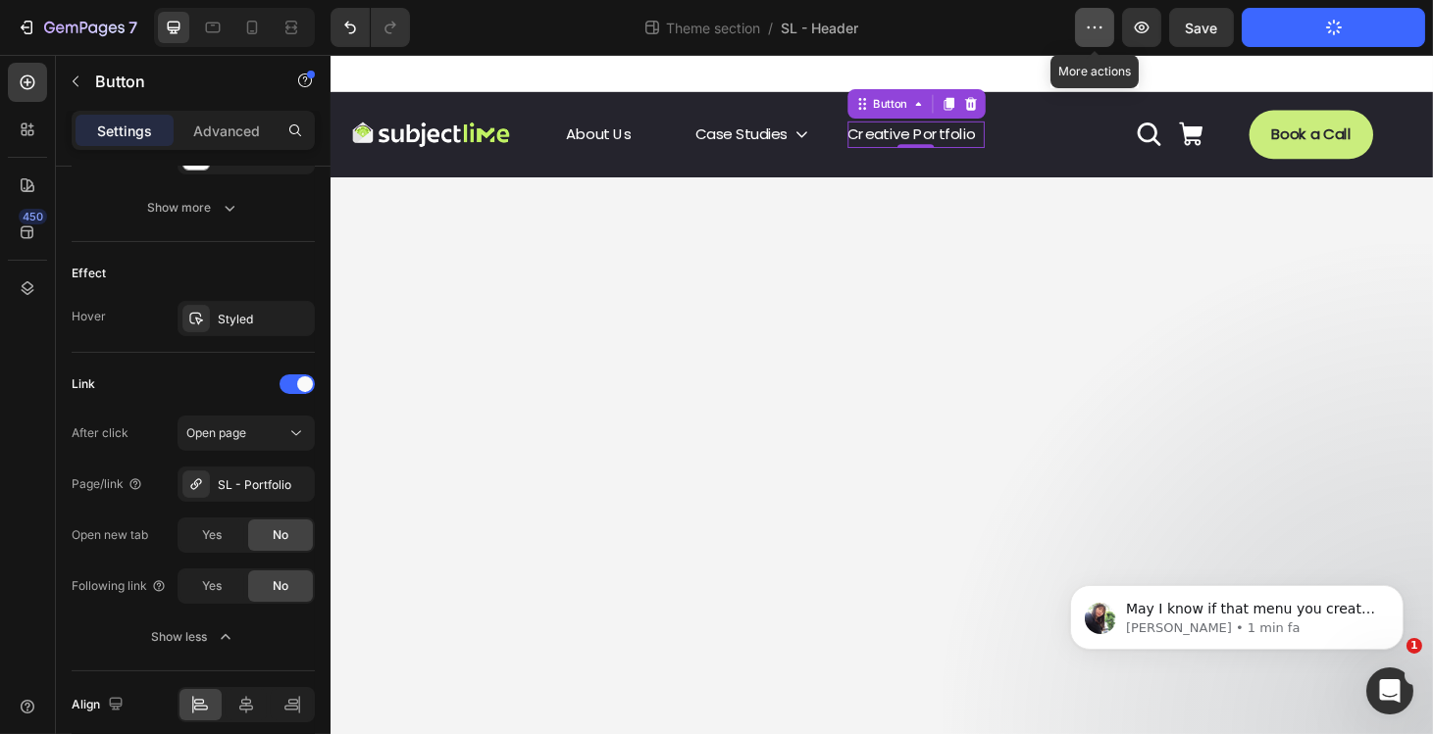
click at [1109, 25] on button "button" at bounding box center [1094, 27] width 39 height 39
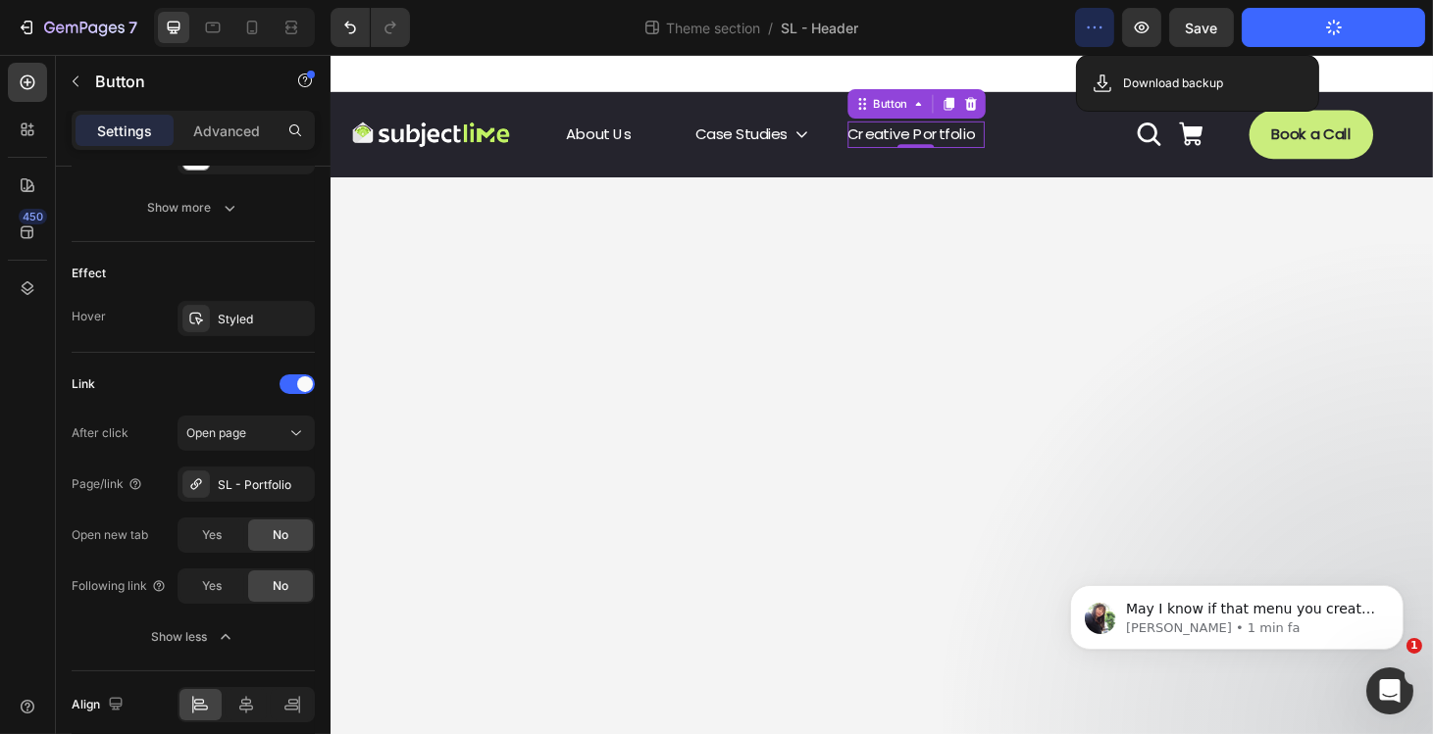
click at [1094, 29] on icon "button" at bounding box center [1095, 28] width 20 height 20
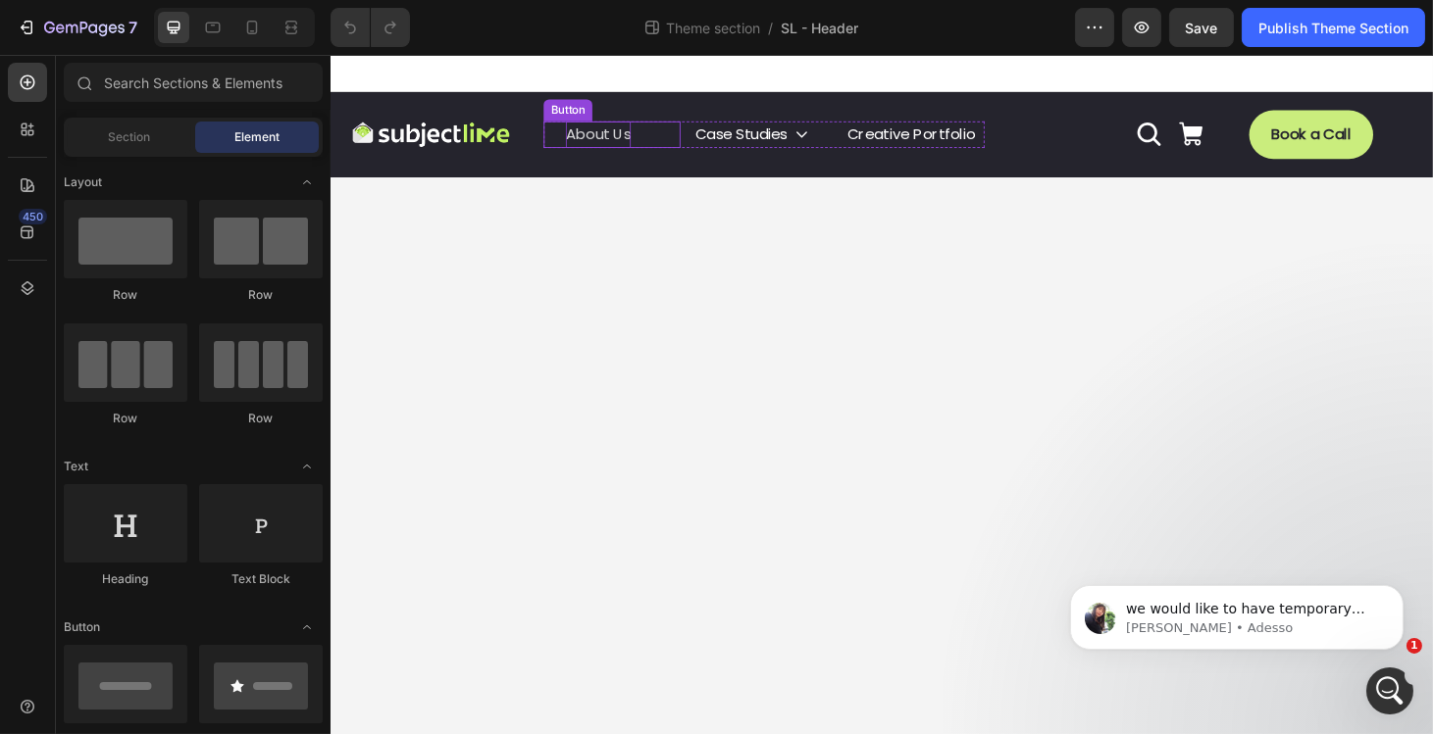
click at [617, 144] on p "About Us" at bounding box center [616, 140] width 70 height 28
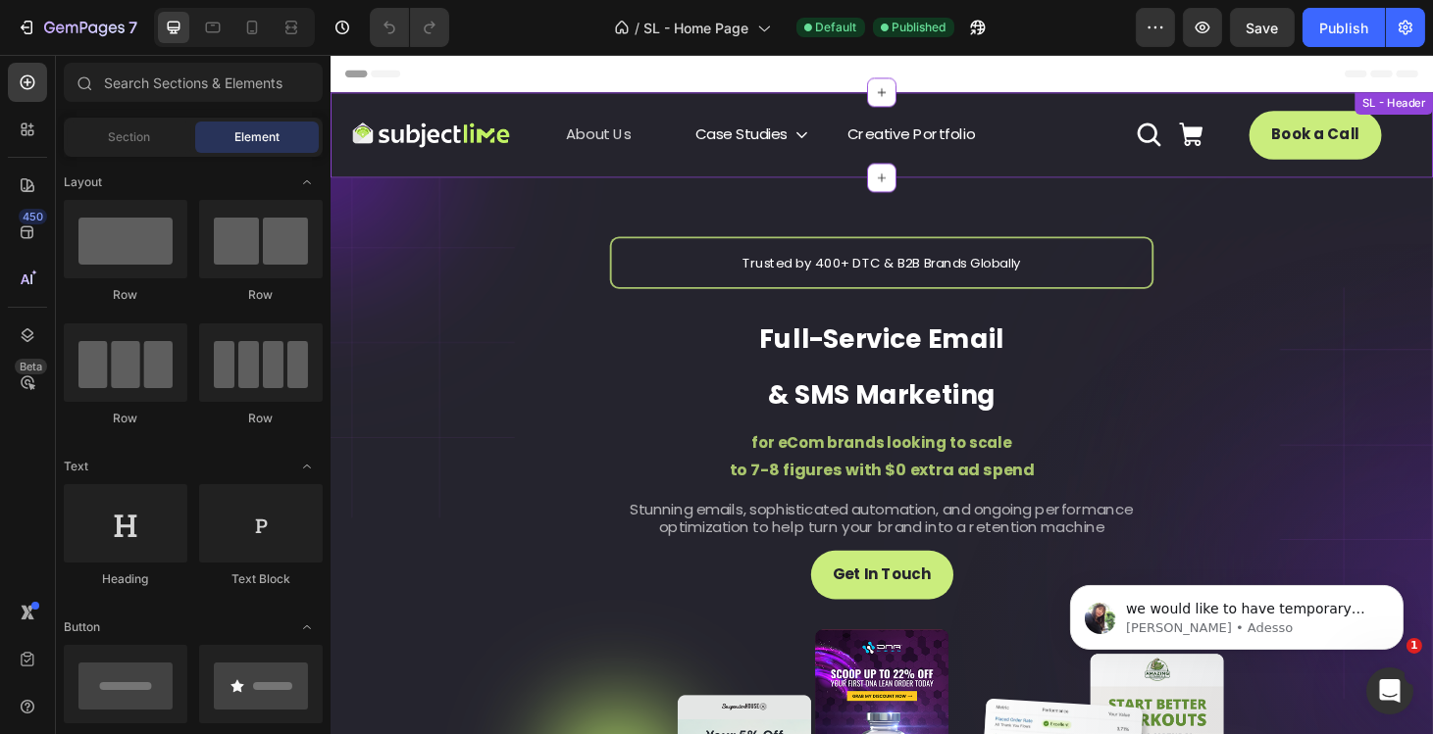
click at [569, 126] on button "About Us" at bounding box center [615, 140] width 117 height 28
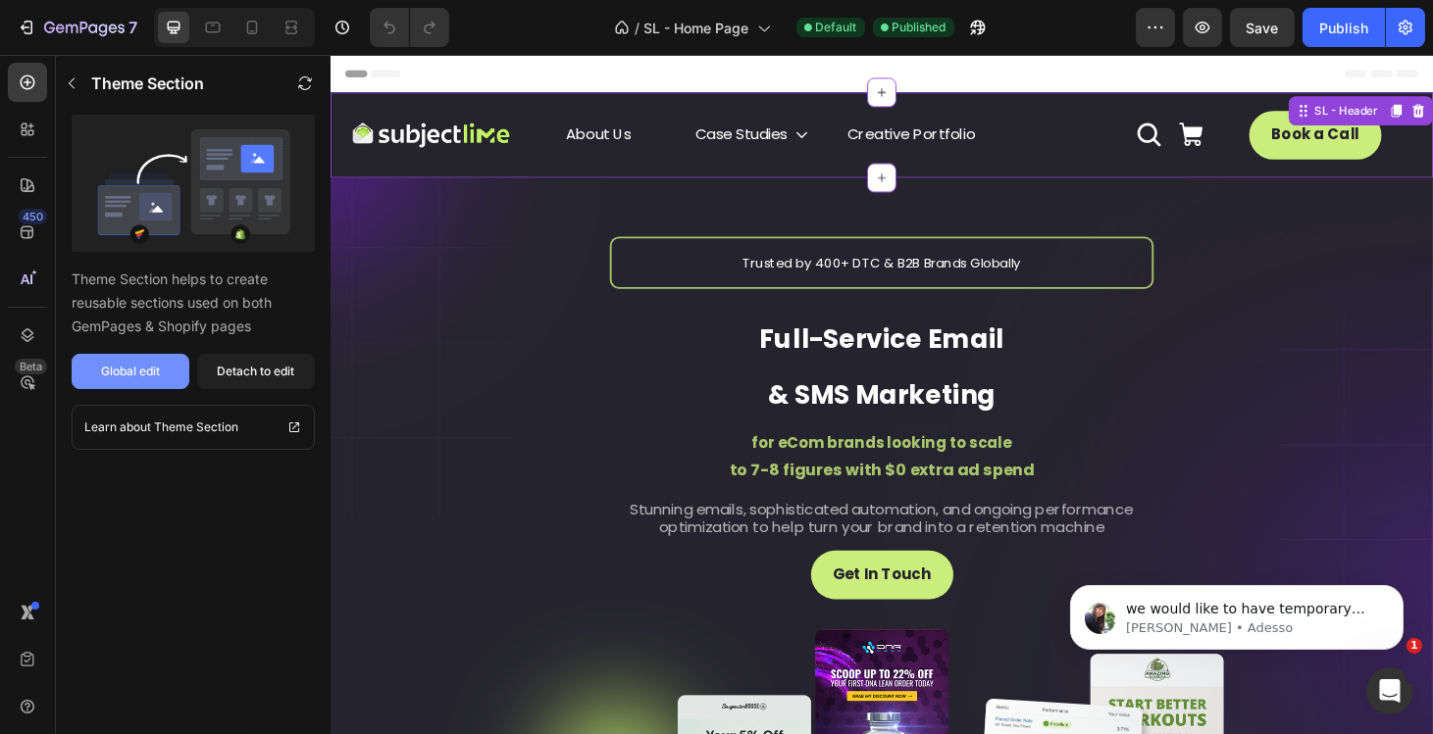
click at [147, 373] on div "Global edit" at bounding box center [130, 372] width 59 height 18
click at [1243, 607] on p "we would like to have temporary access to your store via Shopify collaborator a…" at bounding box center [1251, 609] width 253 height 20
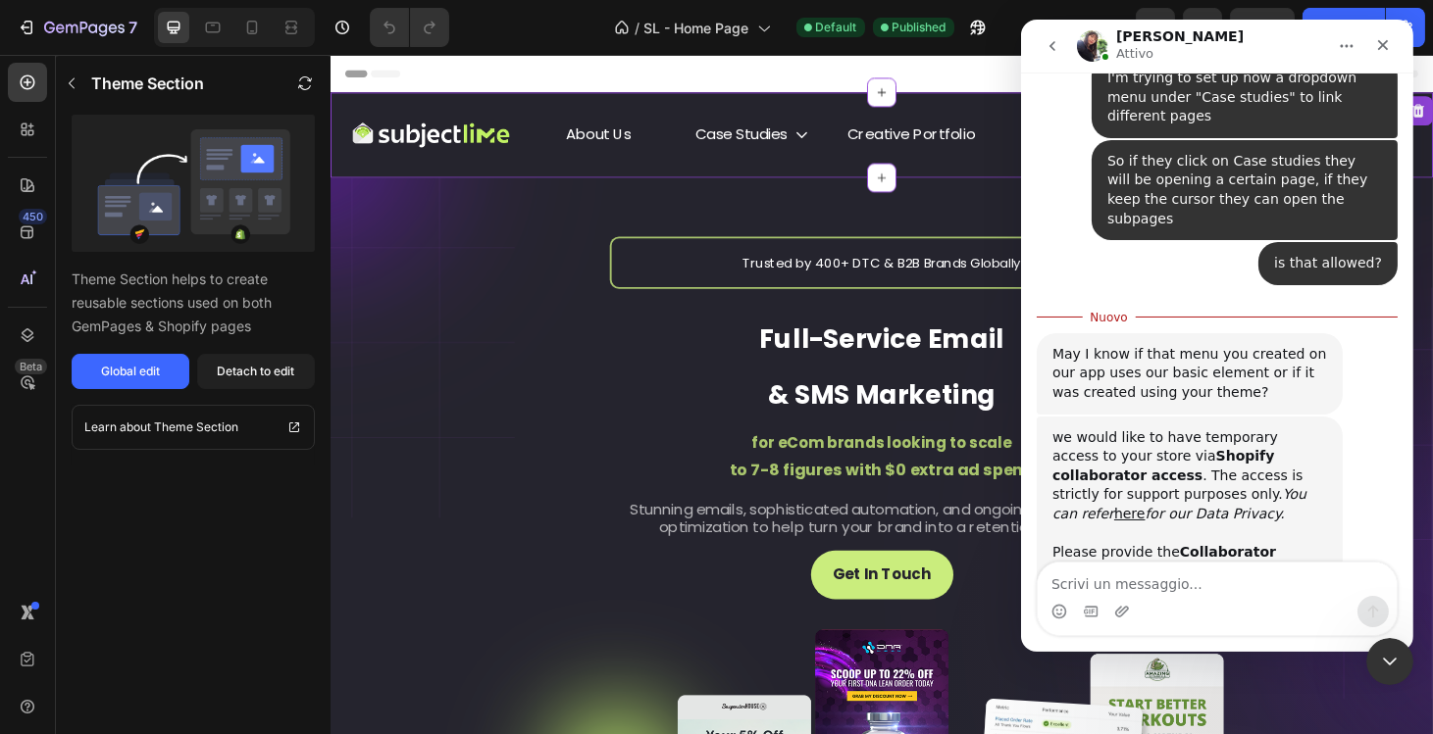
scroll to position [1533, 0]
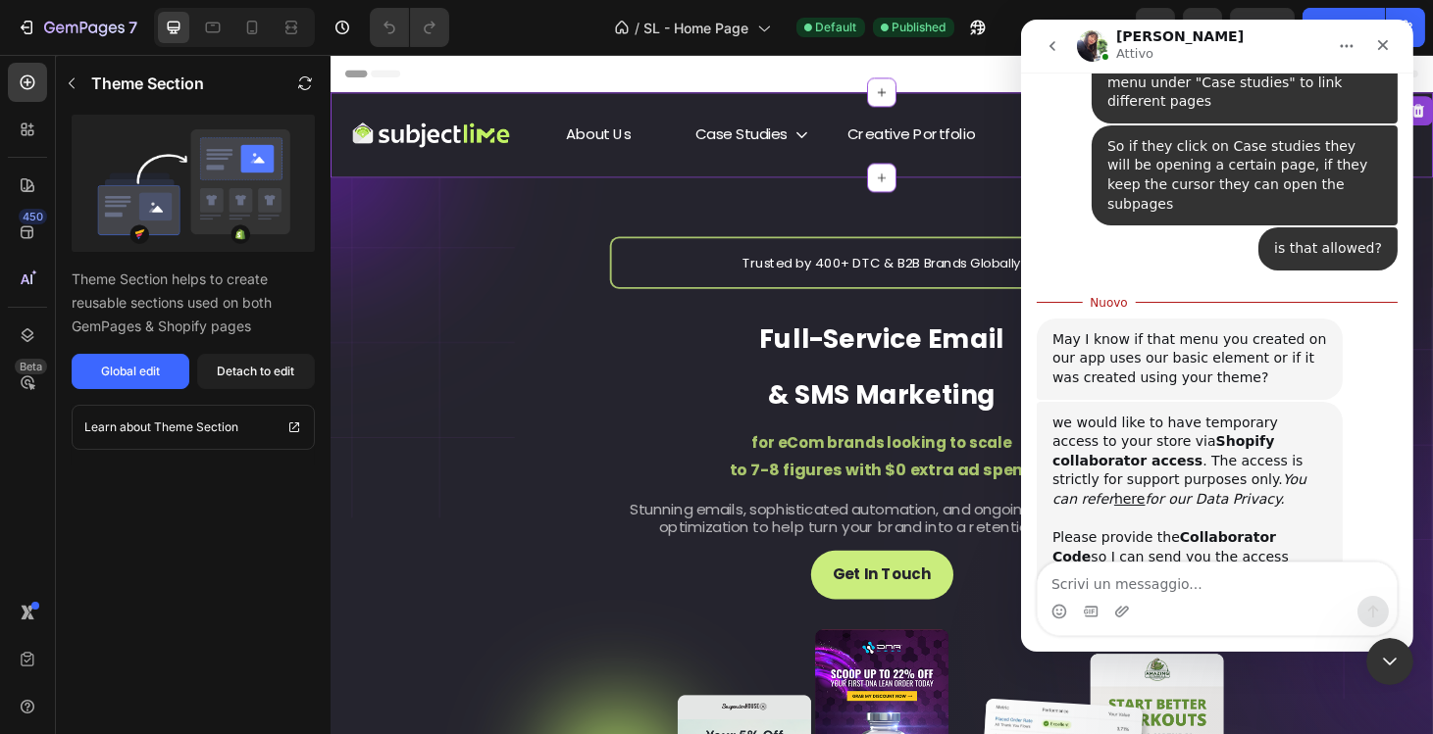
click at [1177, 583] on textarea "Scrivi un messaggio..." at bounding box center [1215, 579] width 359 height 33
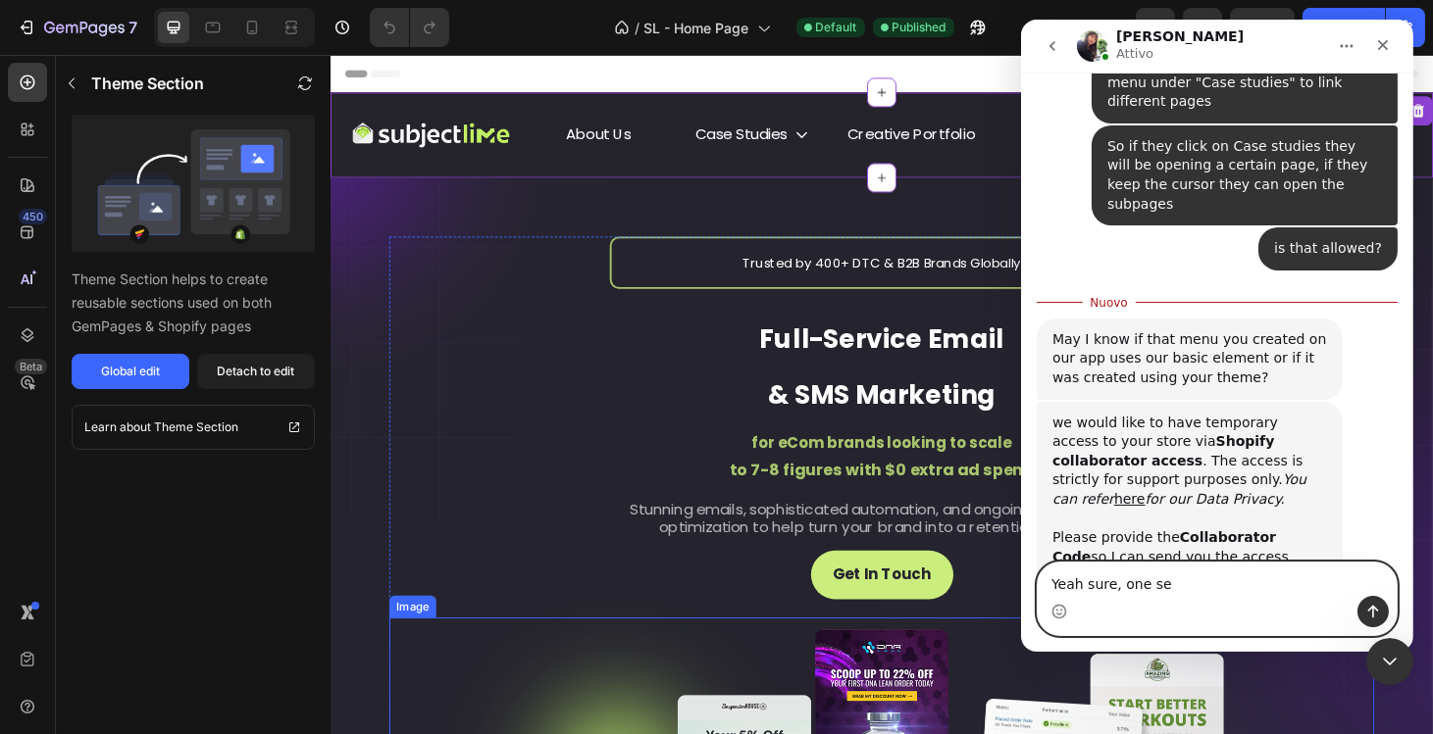
type textarea "Yeah sure, one sec"
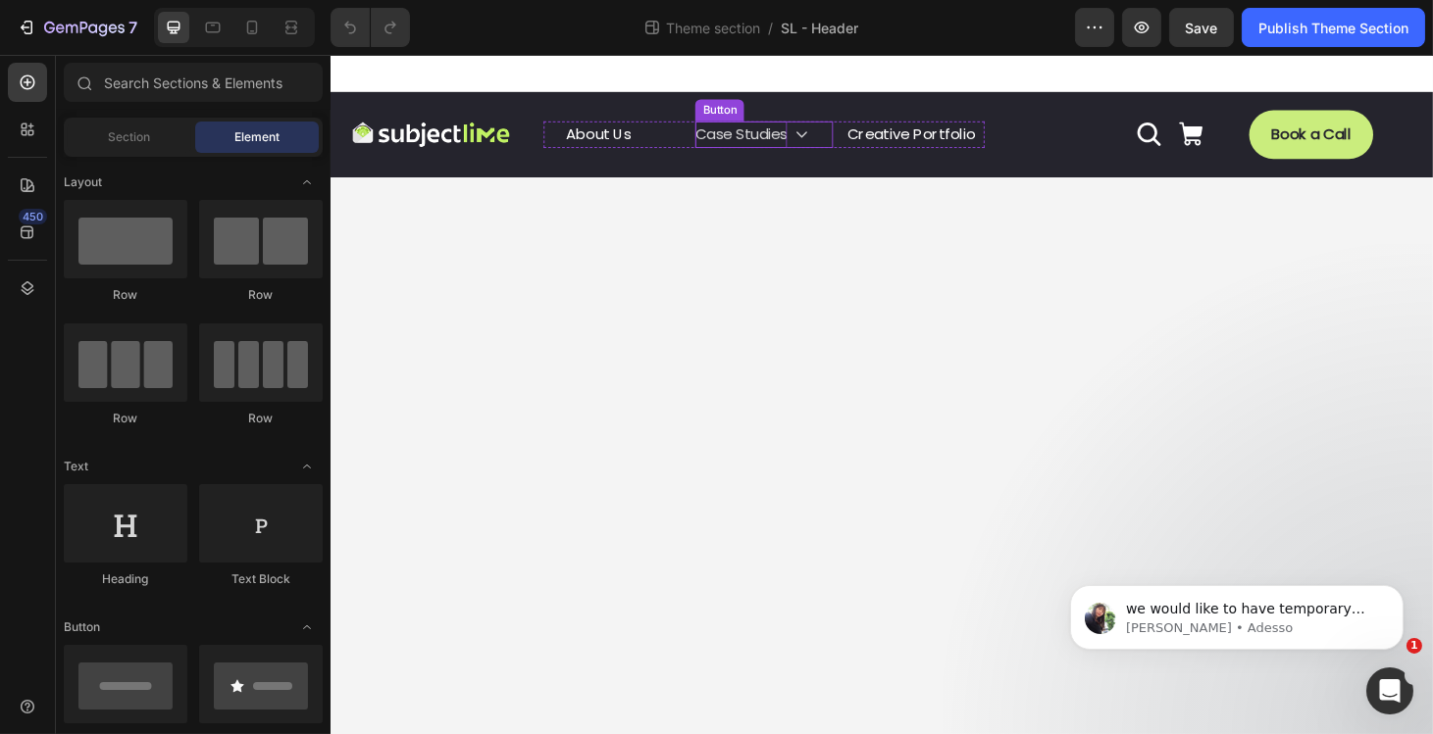
click at [750, 147] on p "Case Studies" at bounding box center [768, 140] width 98 height 28
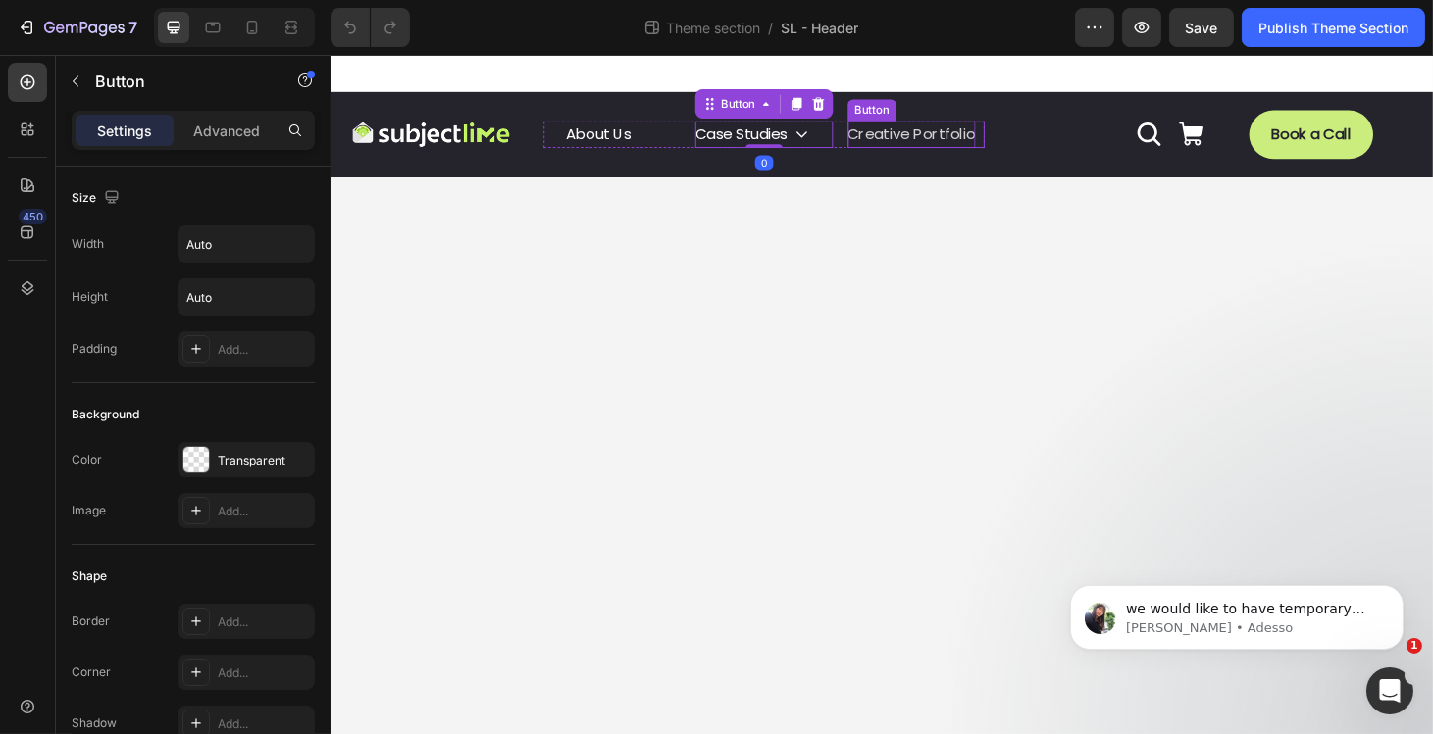
click at [953, 130] on p "Creative Portfolio" at bounding box center [950, 140] width 136 height 28
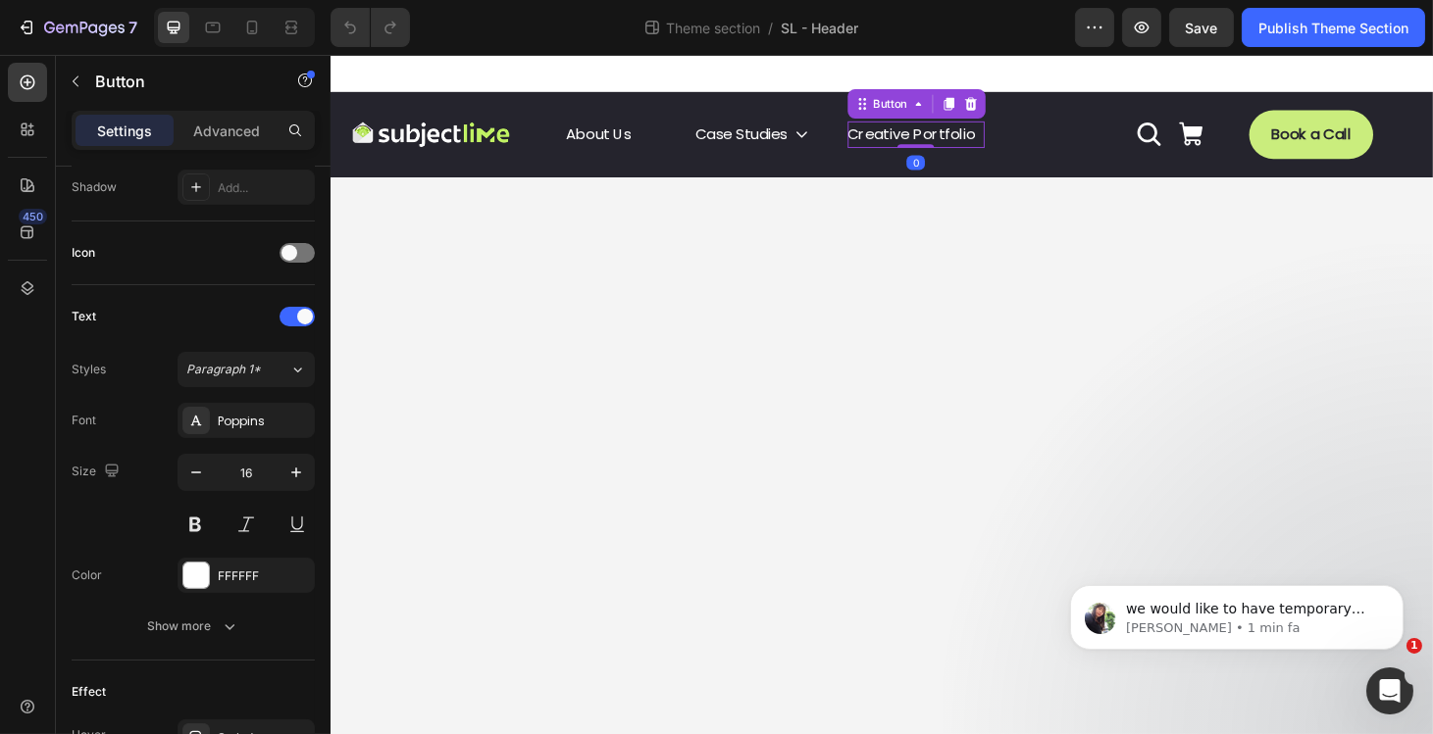
scroll to position [777, 0]
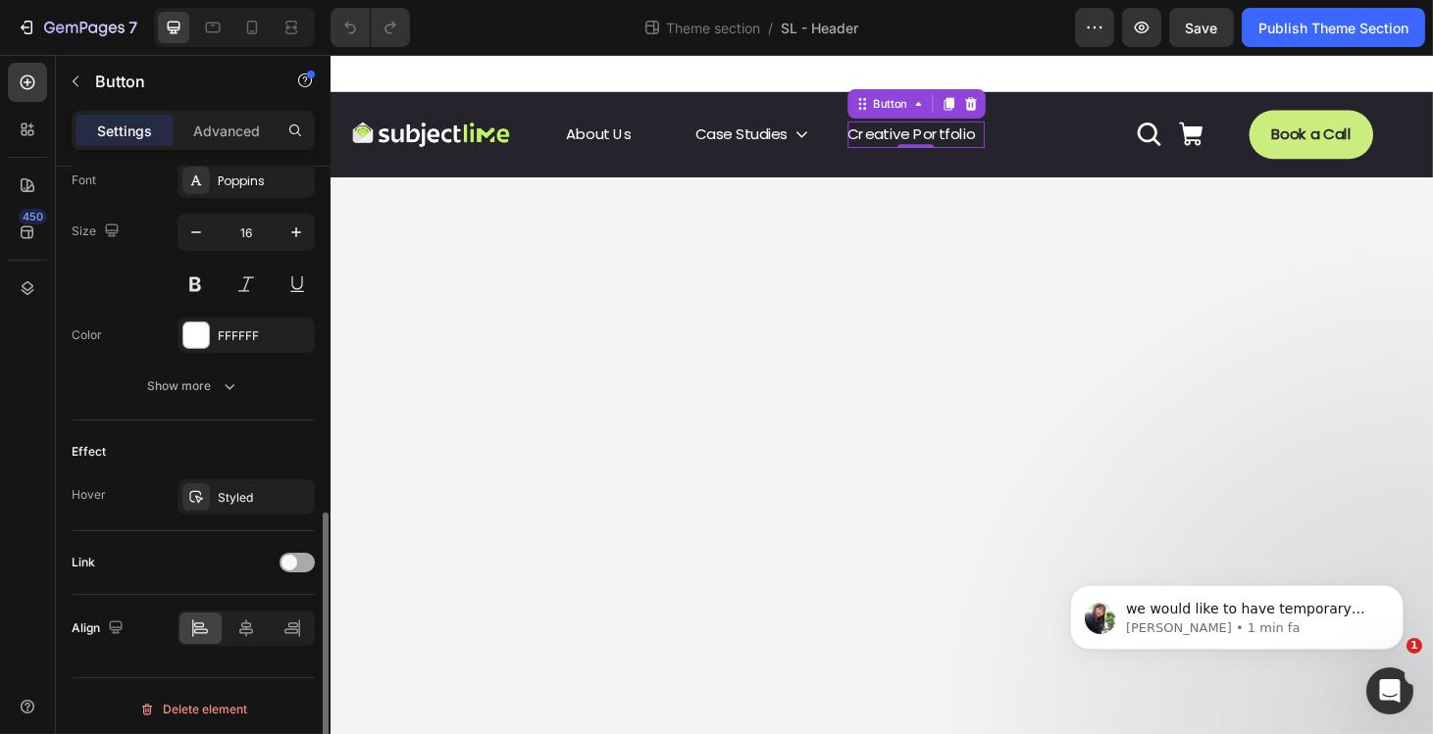
click at [310, 564] on div at bounding box center [296, 563] width 35 height 20
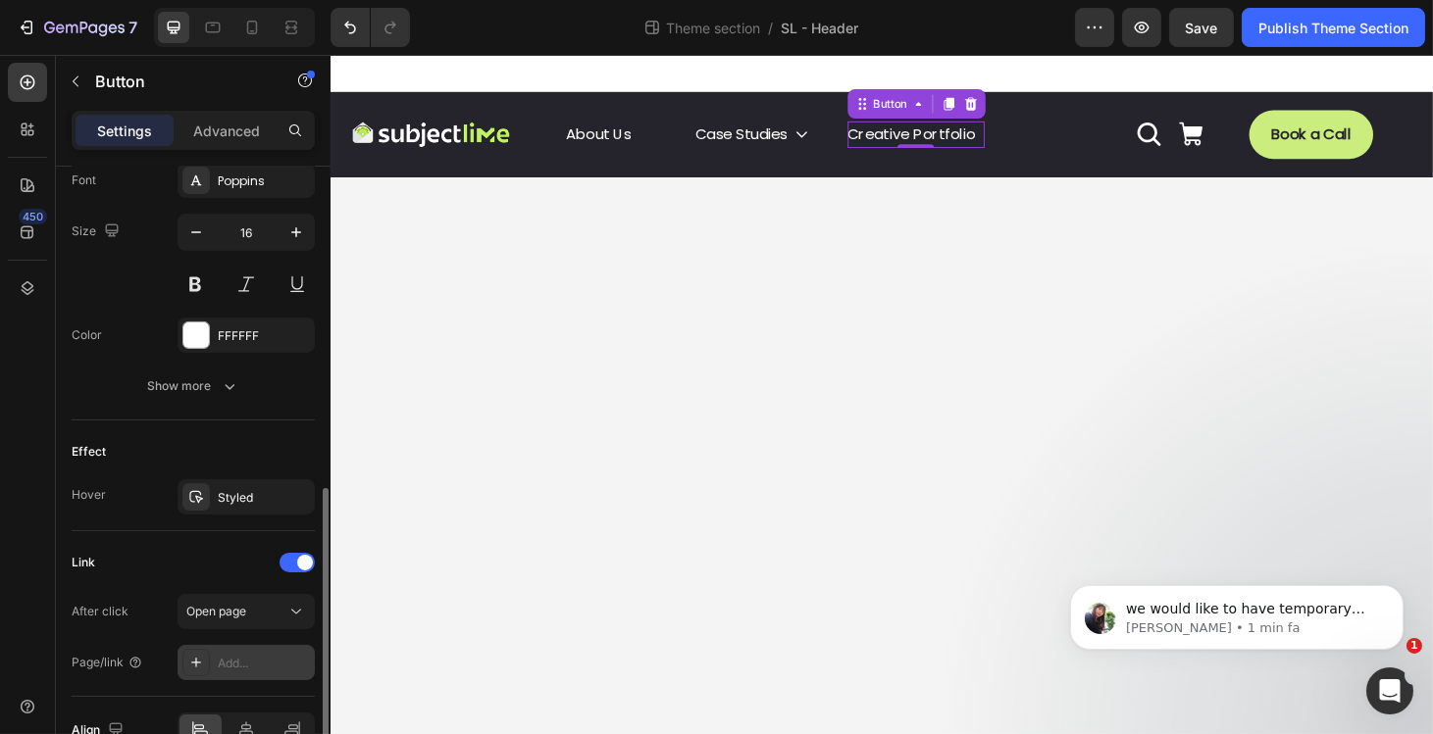
click at [241, 646] on div "Add..." at bounding box center [245, 662] width 137 height 35
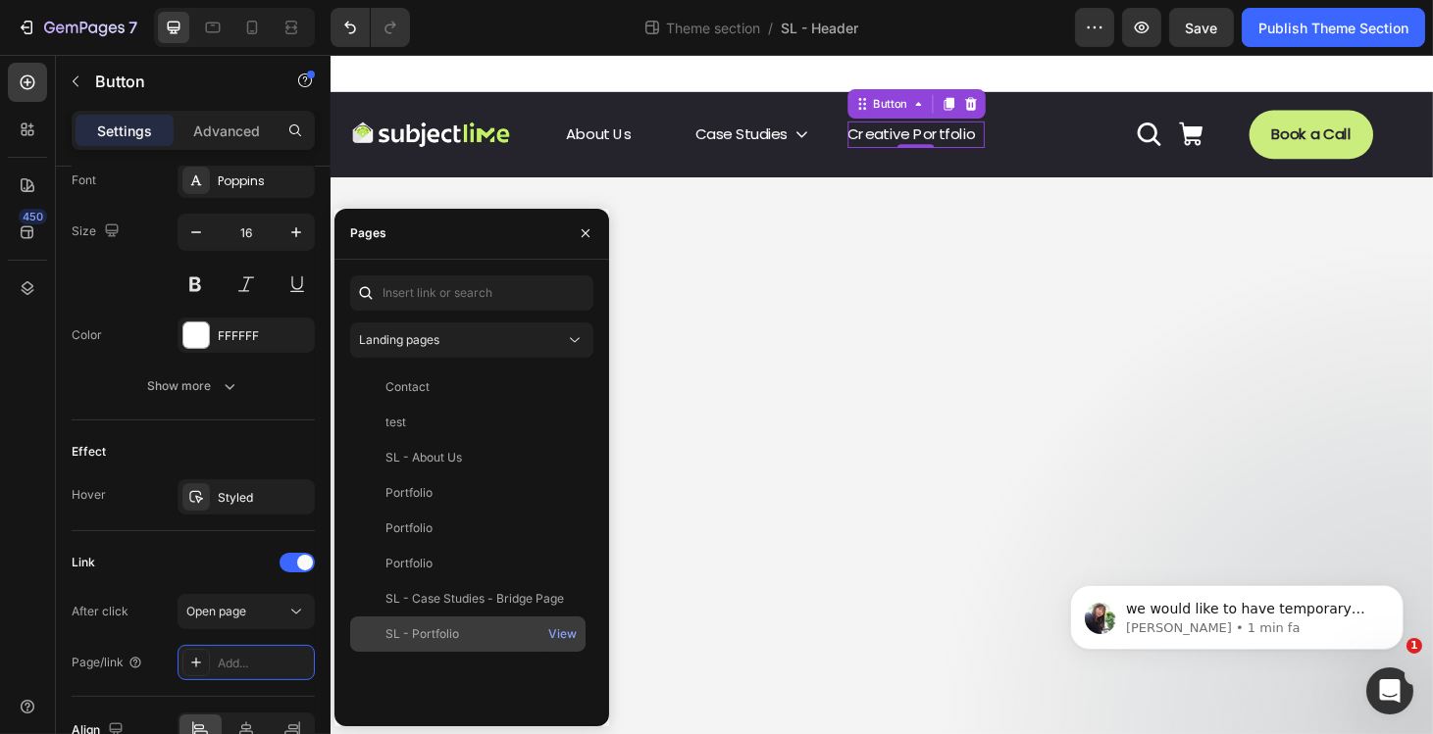
click at [451, 643] on div "SL - Portfolio View" at bounding box center [467, 634] width 235 height 35
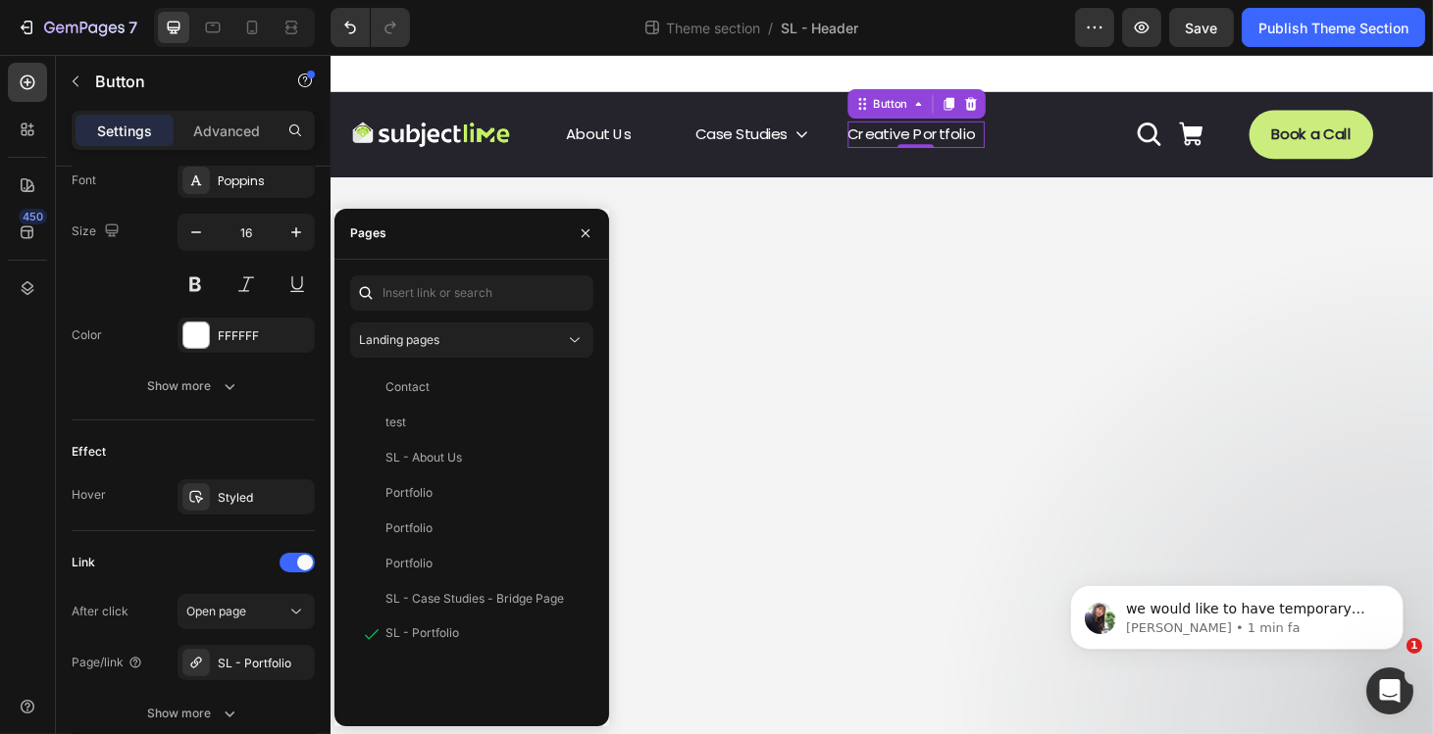
click at [864, 315] on body "Image About Us Button Case Studies Button Creative Portfolio Button 0 Row Icon …" at bounding box center [917, 418] width 1177 height 726
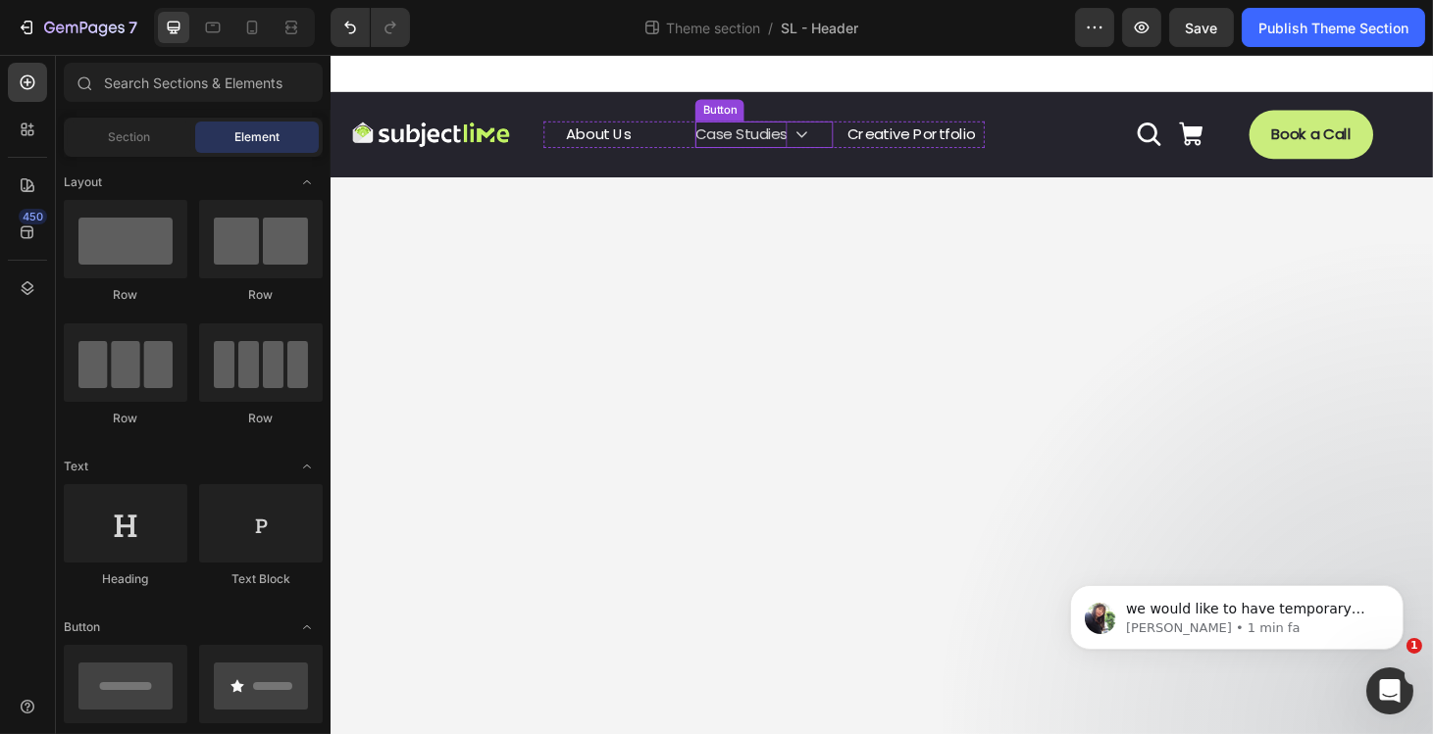
click at [796, 143] on p "Case Studies" at bounding box center [768, 140] width 98 height 28
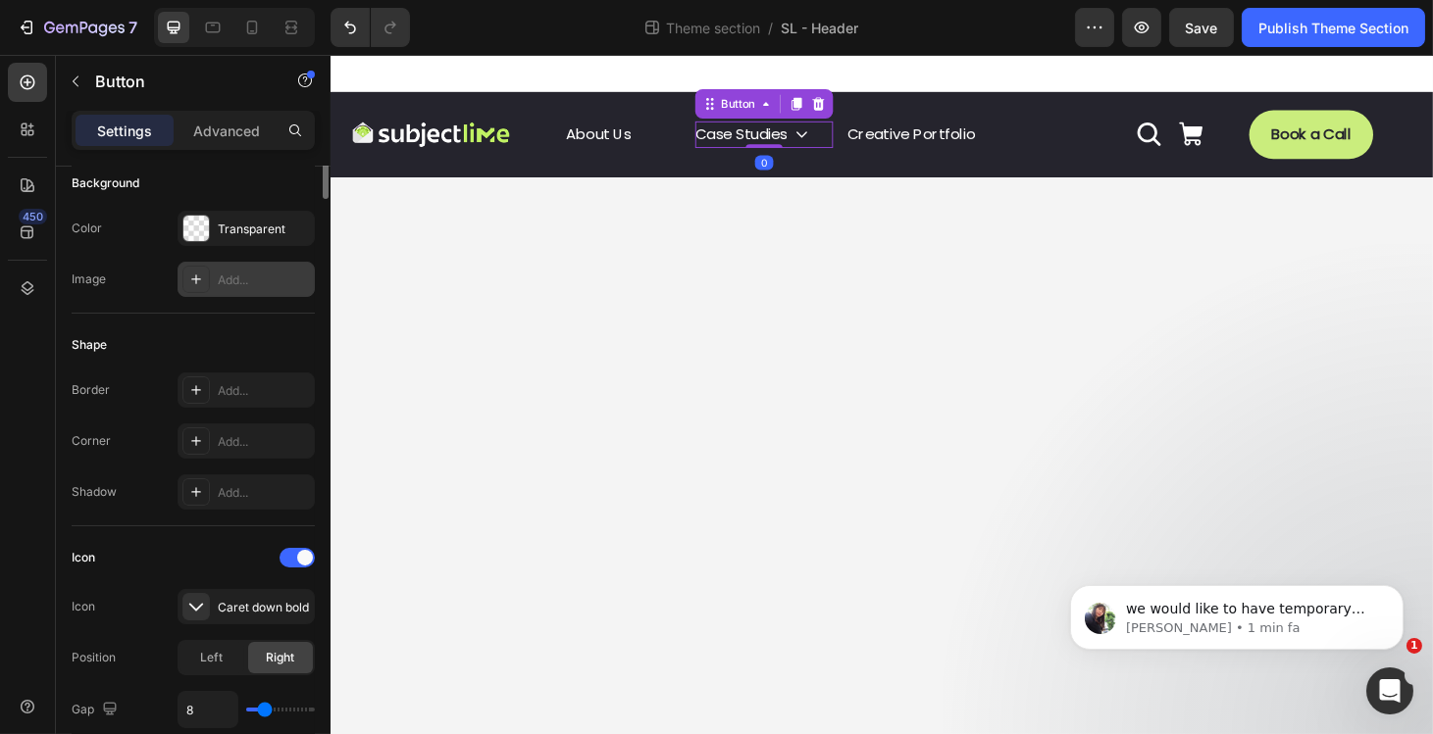
scroll to position [930, 0]
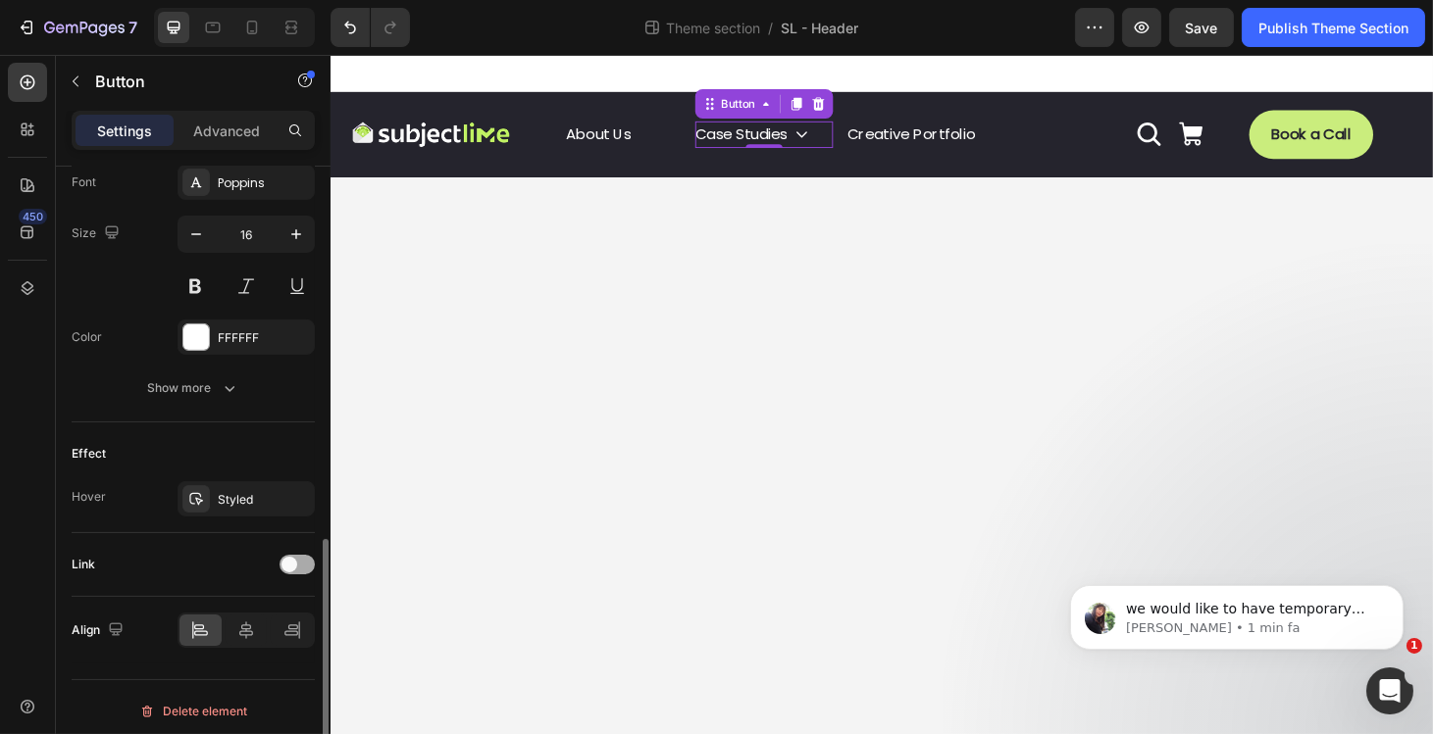
click at [303, 561] on div at bounding box center [296, 565] width 35 height 20
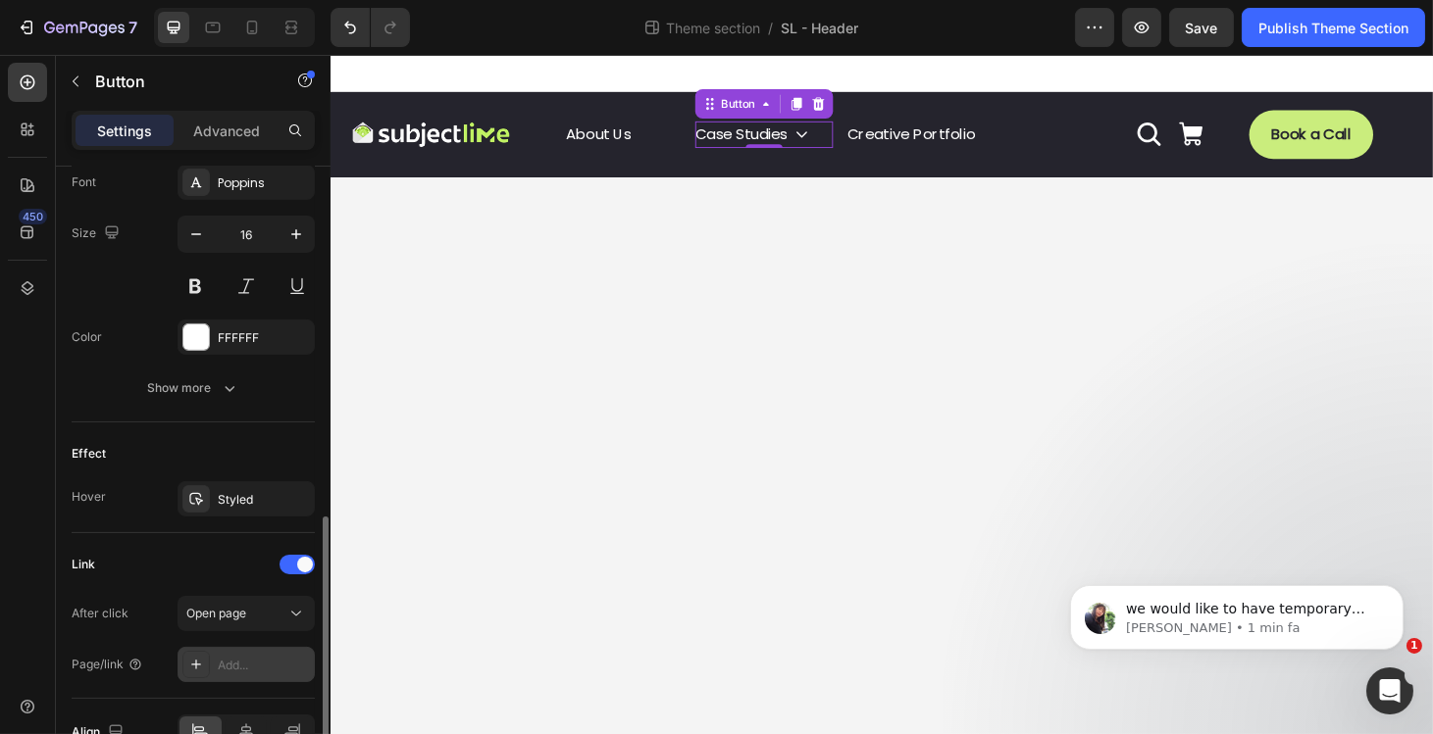
click at [235, 647] on div "Add..." at bounding box center [245, 664] width 137 height 35
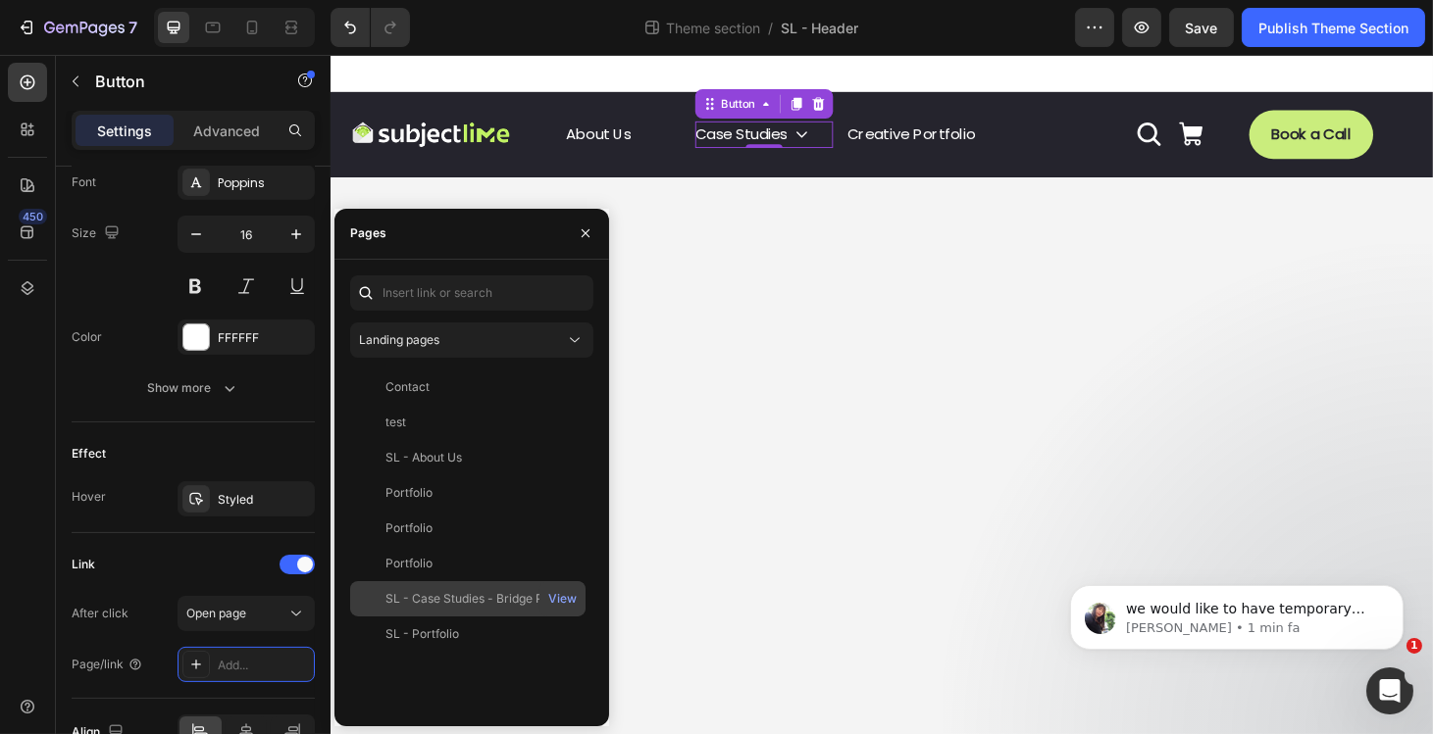
click at [423, 617] on div "SL - Case Studies - Bridge Page View" at bounding box center [467, 634] width 235 height 35
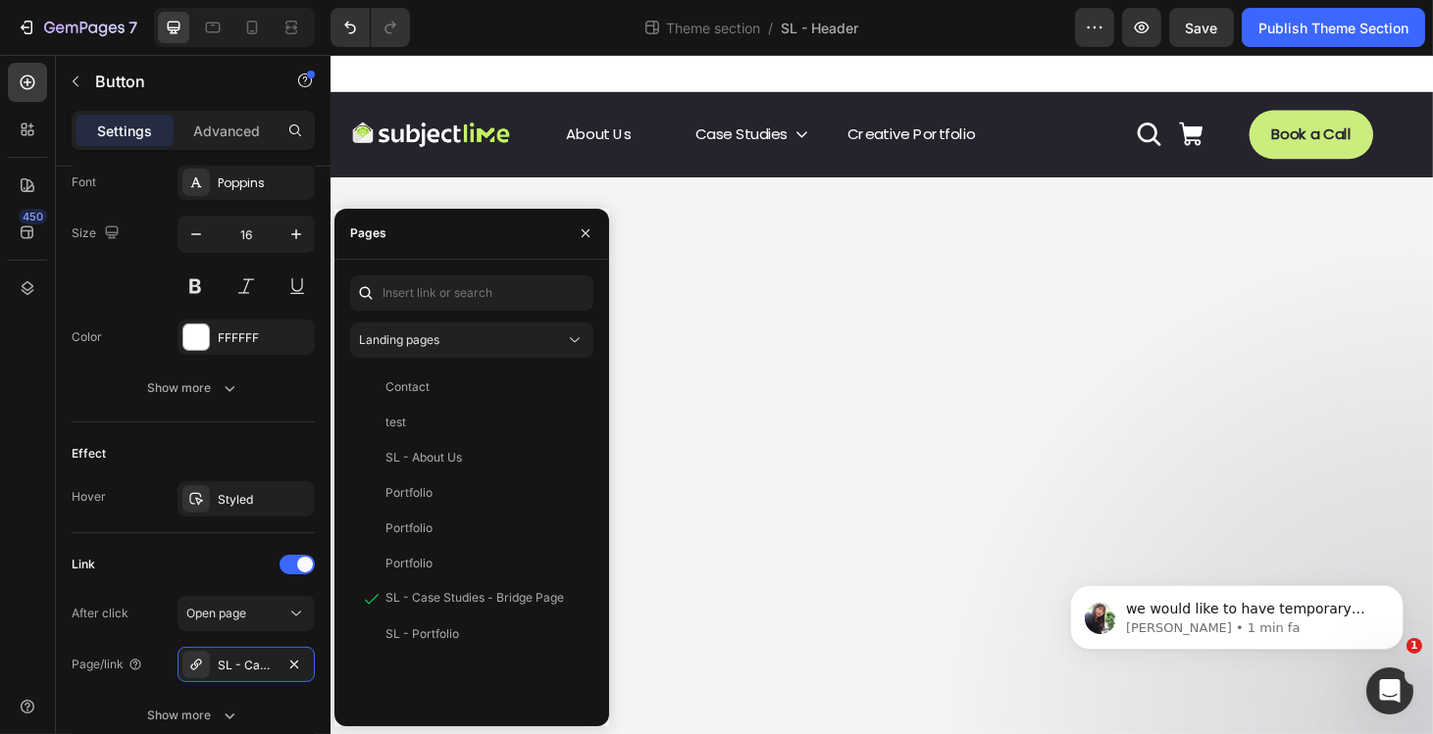
click at [1017, 452] on body "Image About Us Button Case Studies Button Creative Portfolio Button Row Icon Ic…" at bounding box center [917, 418] width 1177 height 726
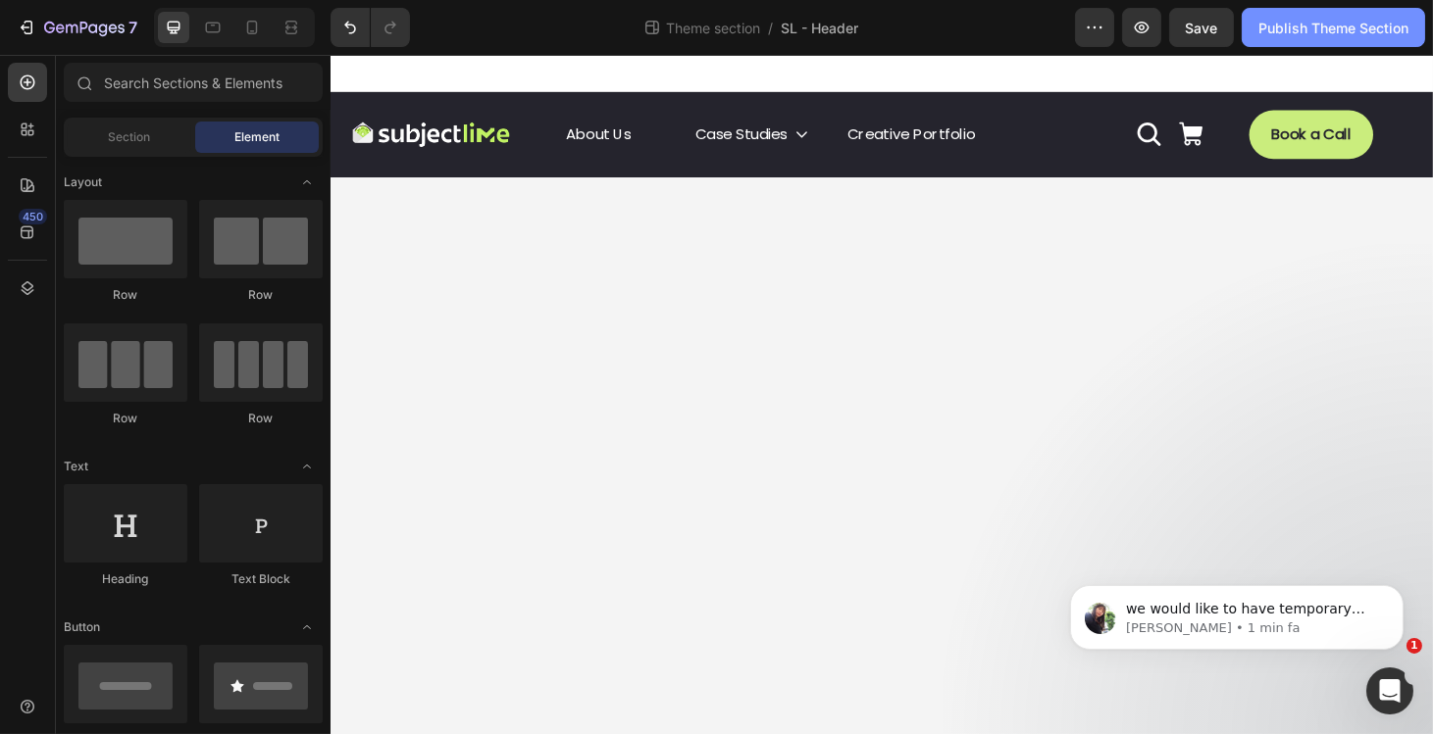
click at [1368, 40] on button "Publish Theme Section" at bounding box center [1332, 27] width 183 height 39
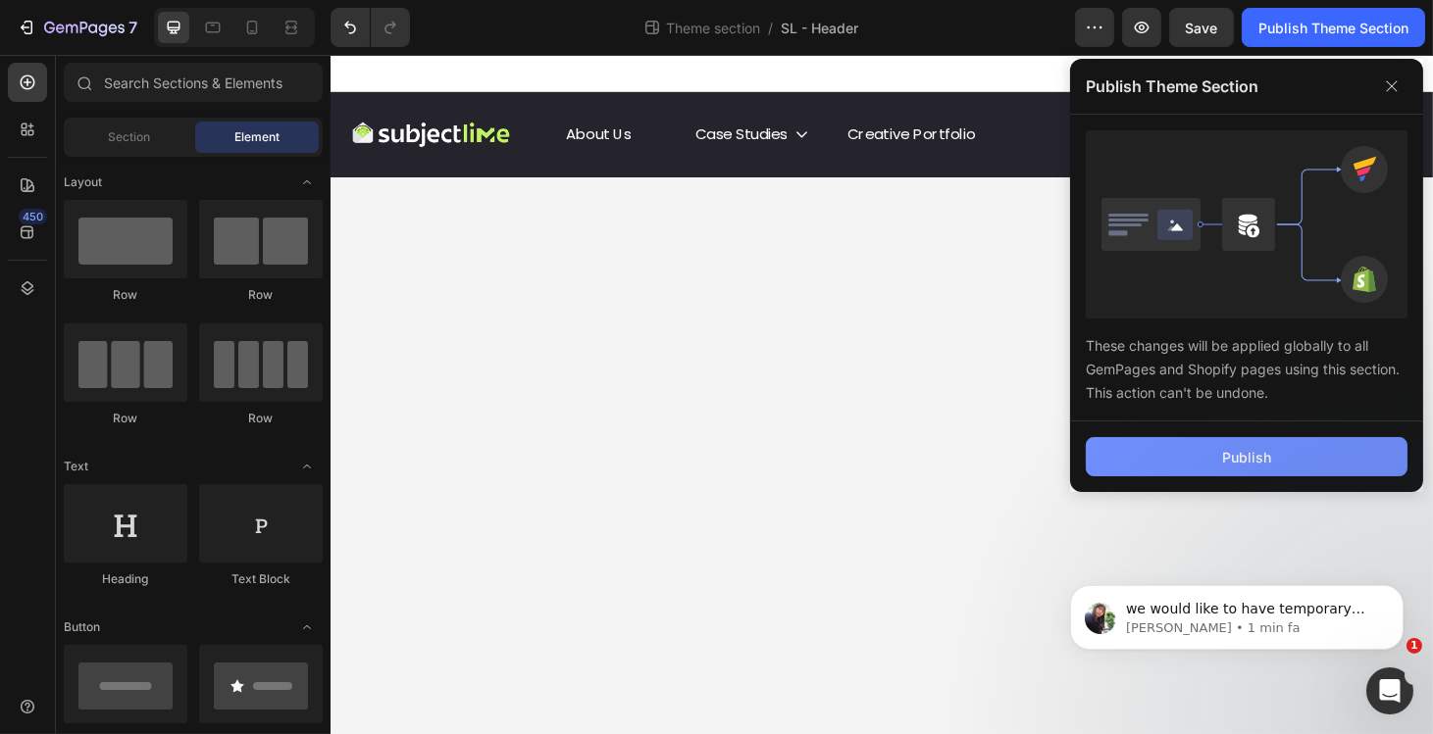
click at [1167, 468] on button "Publish" at bounding box center [1247, 456] width 322 height 39
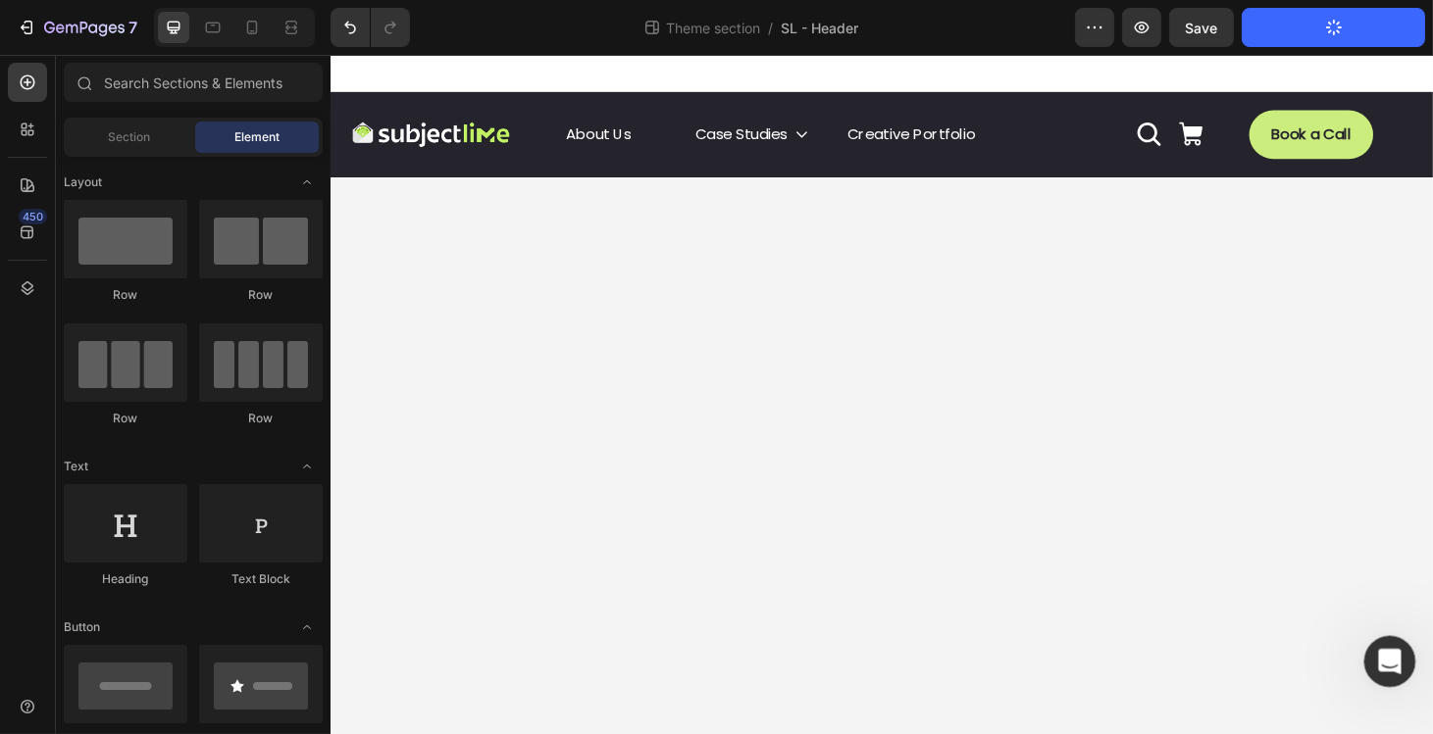
click at [1386, 667] on icon "Apri il messenger Intercom" at bounding box center [1387, 659] width 32 height 32
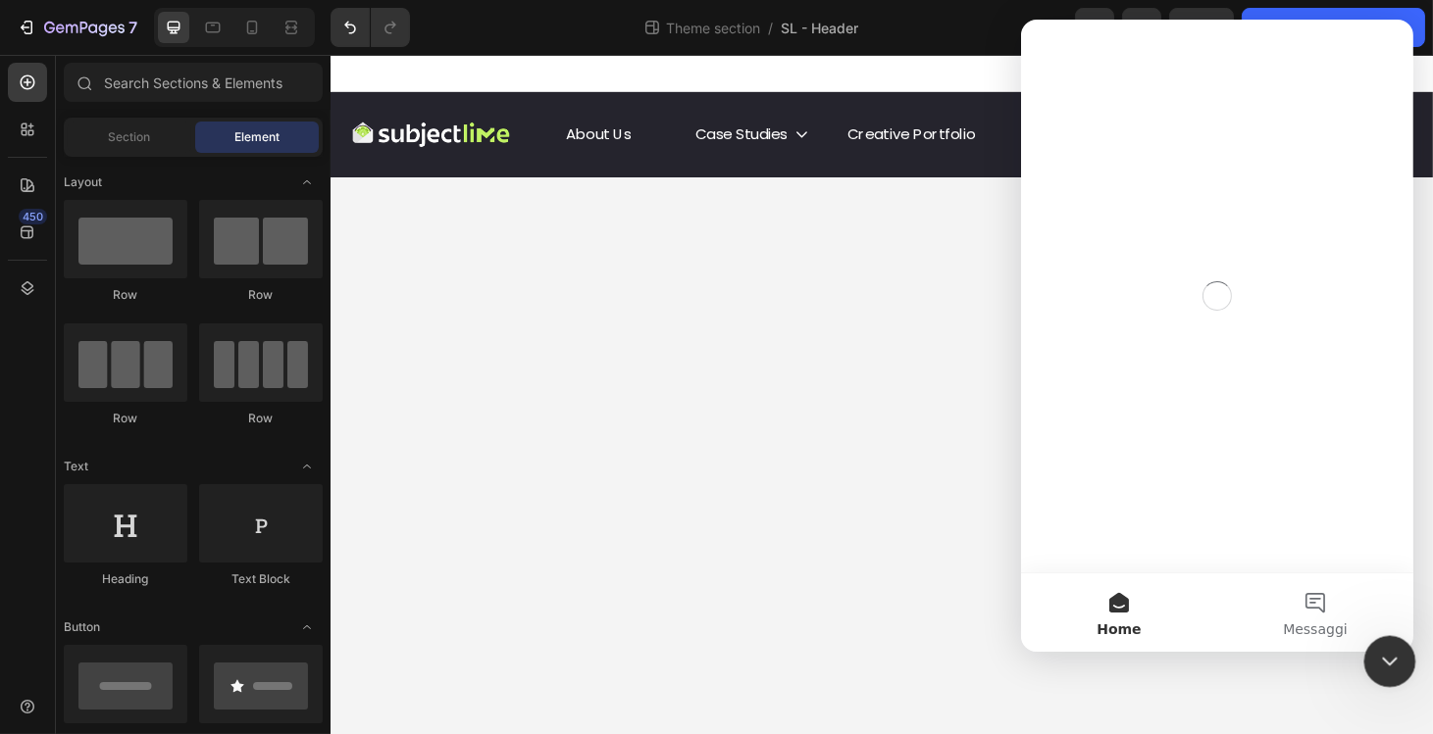
scroll to position [0, 0]
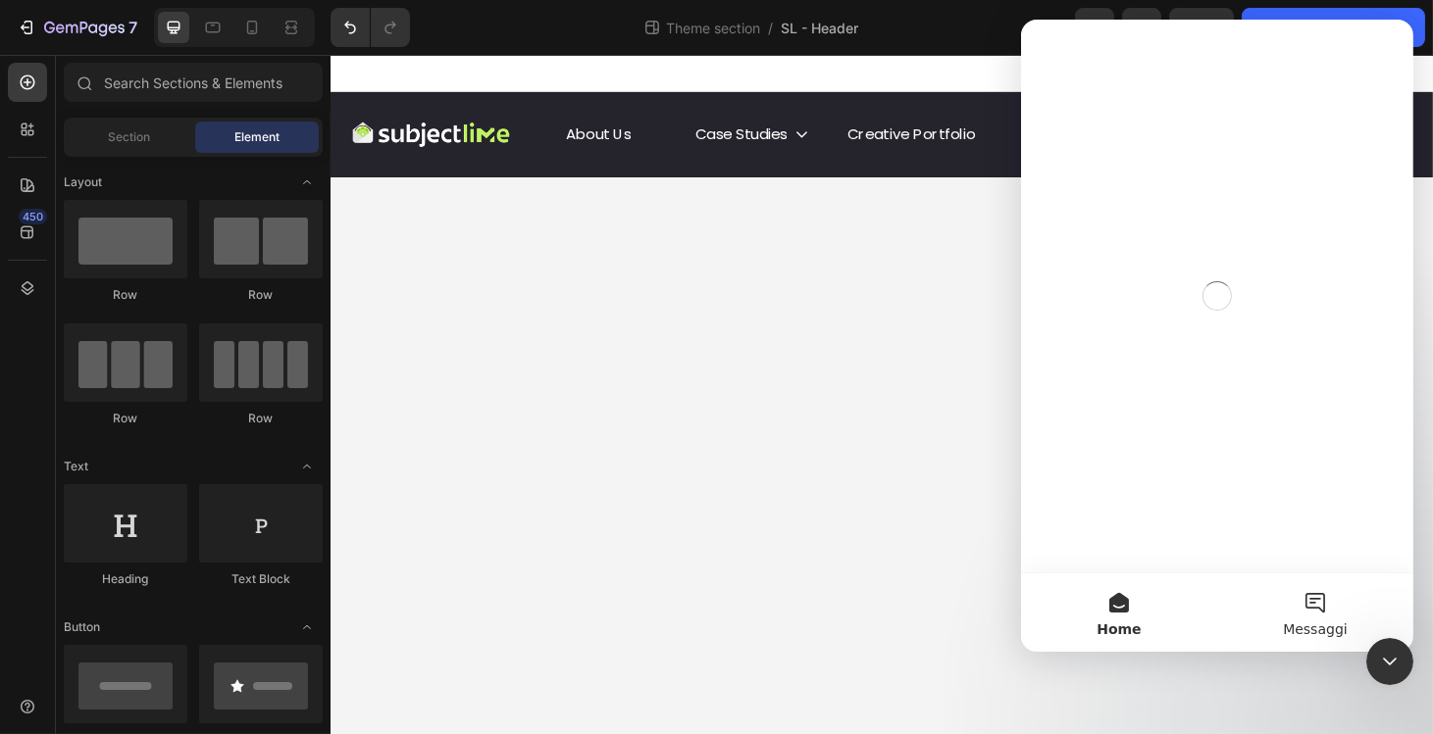
click at [1302, 600] on button "Messaggi" at bounding box center [1314, 613] width 196 height 78
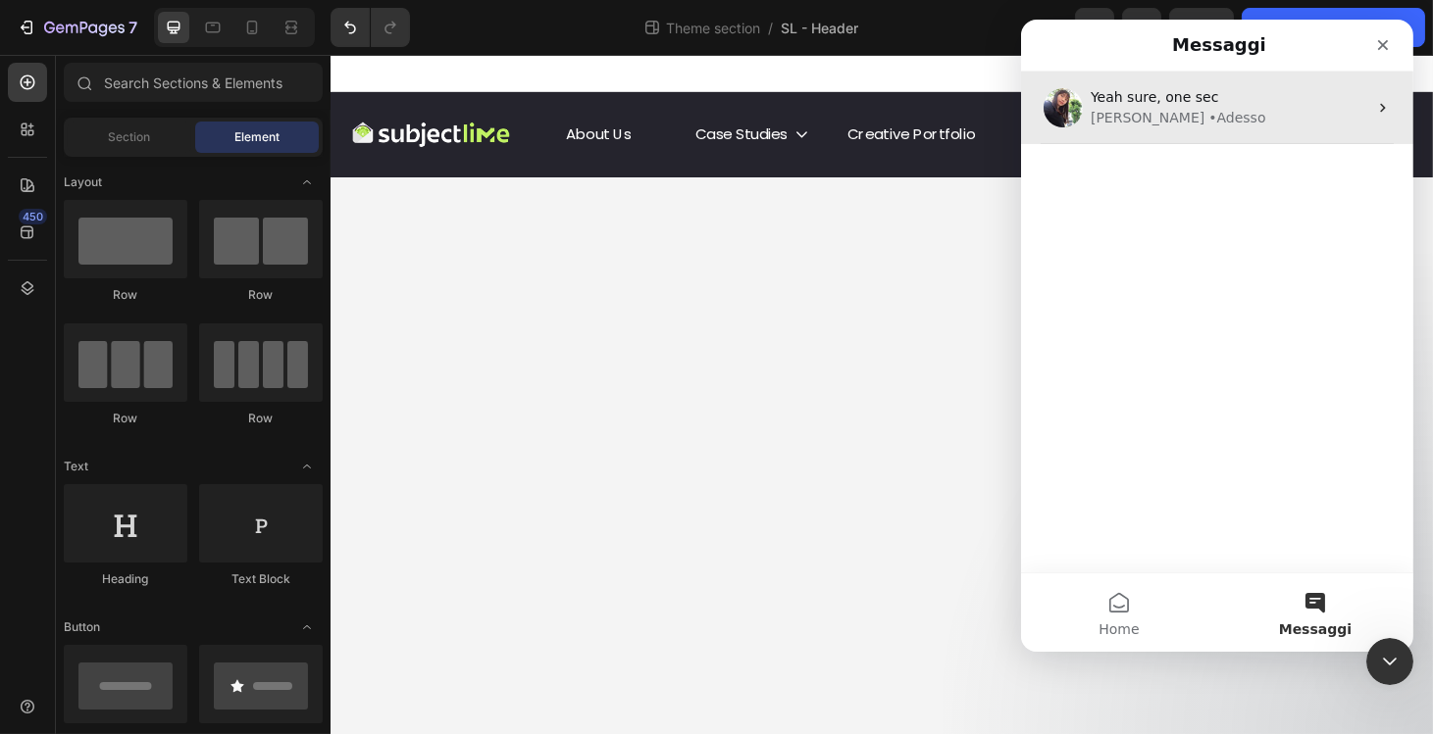
click at [1173, 100] on span "Yeah sure, one sec" at bounding box center [1152, 97] width 127 height 16
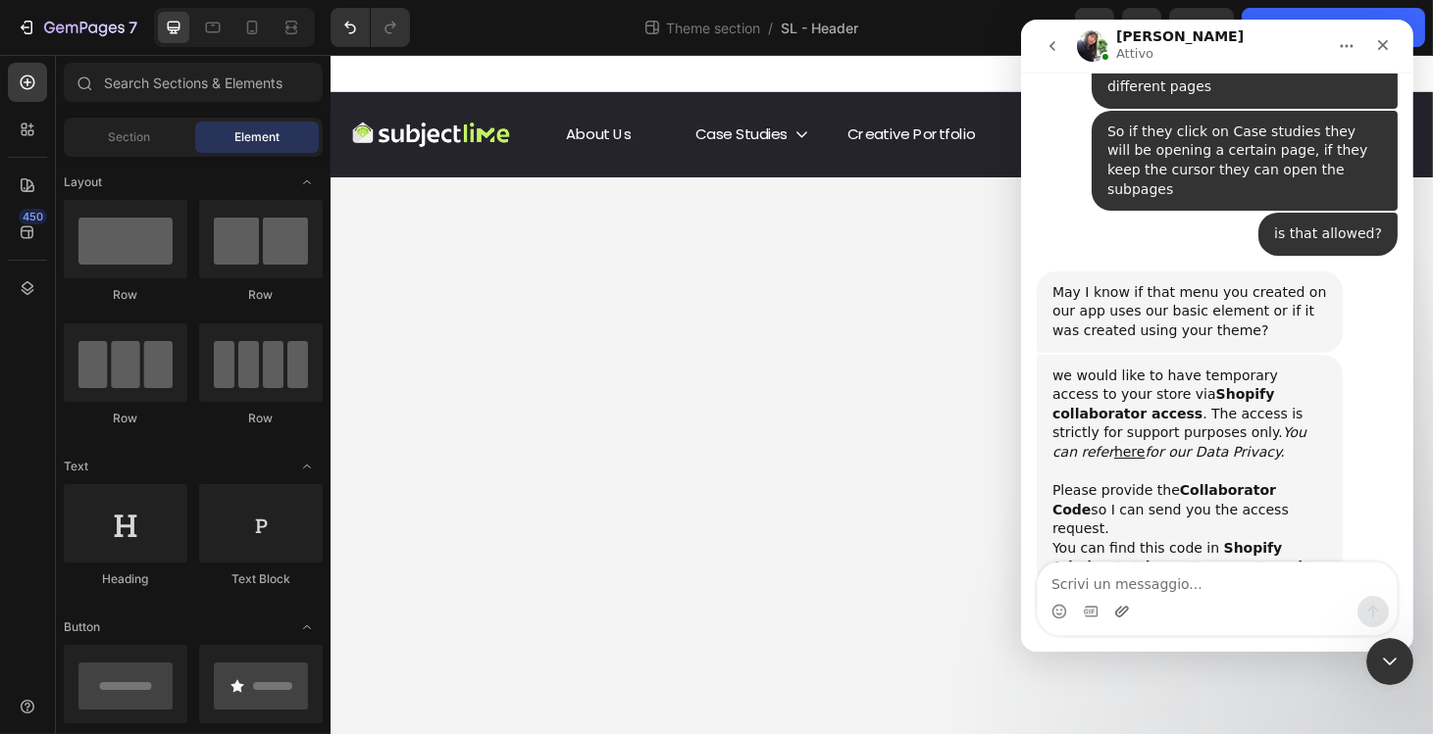
scroll to position [1559, 0]
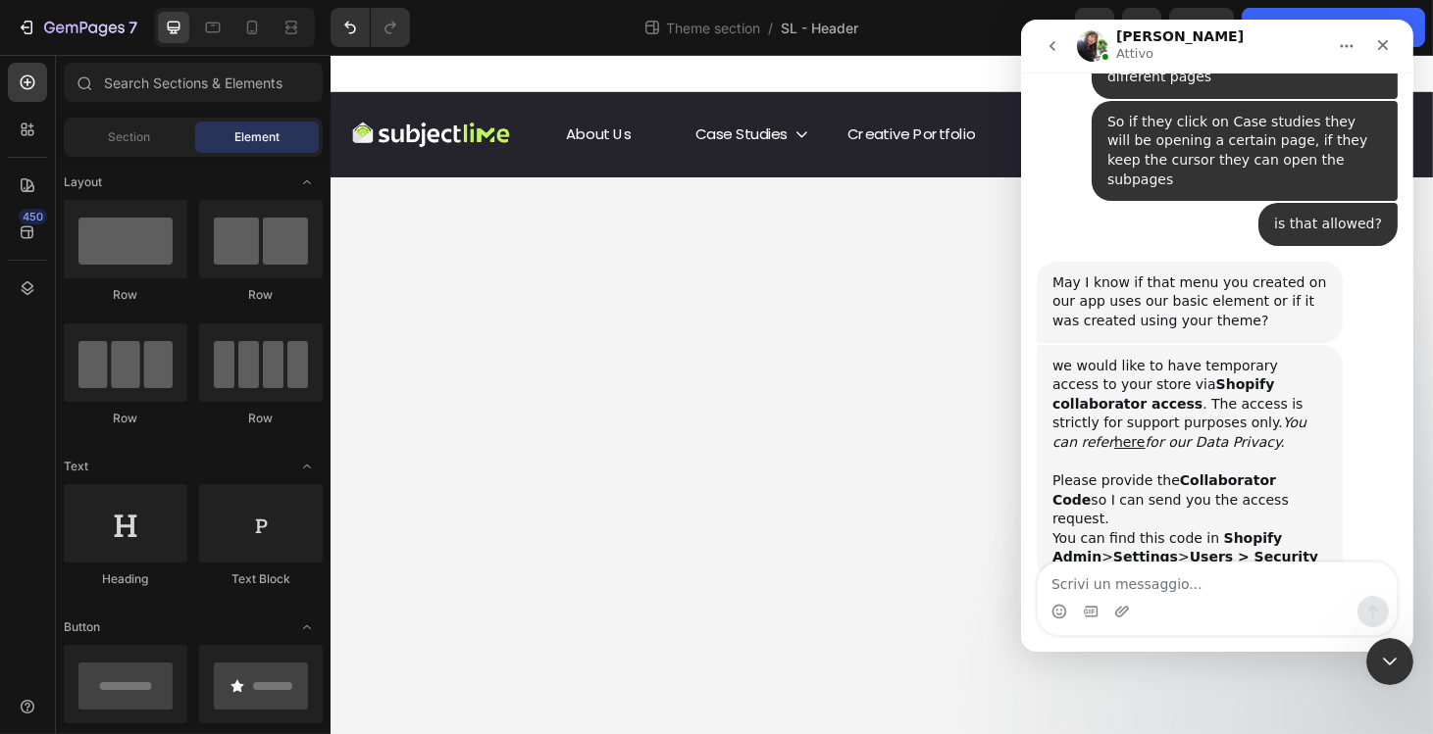
type textarea "1390"
